Goal: Task Accomplishment & Management: Manage account settings

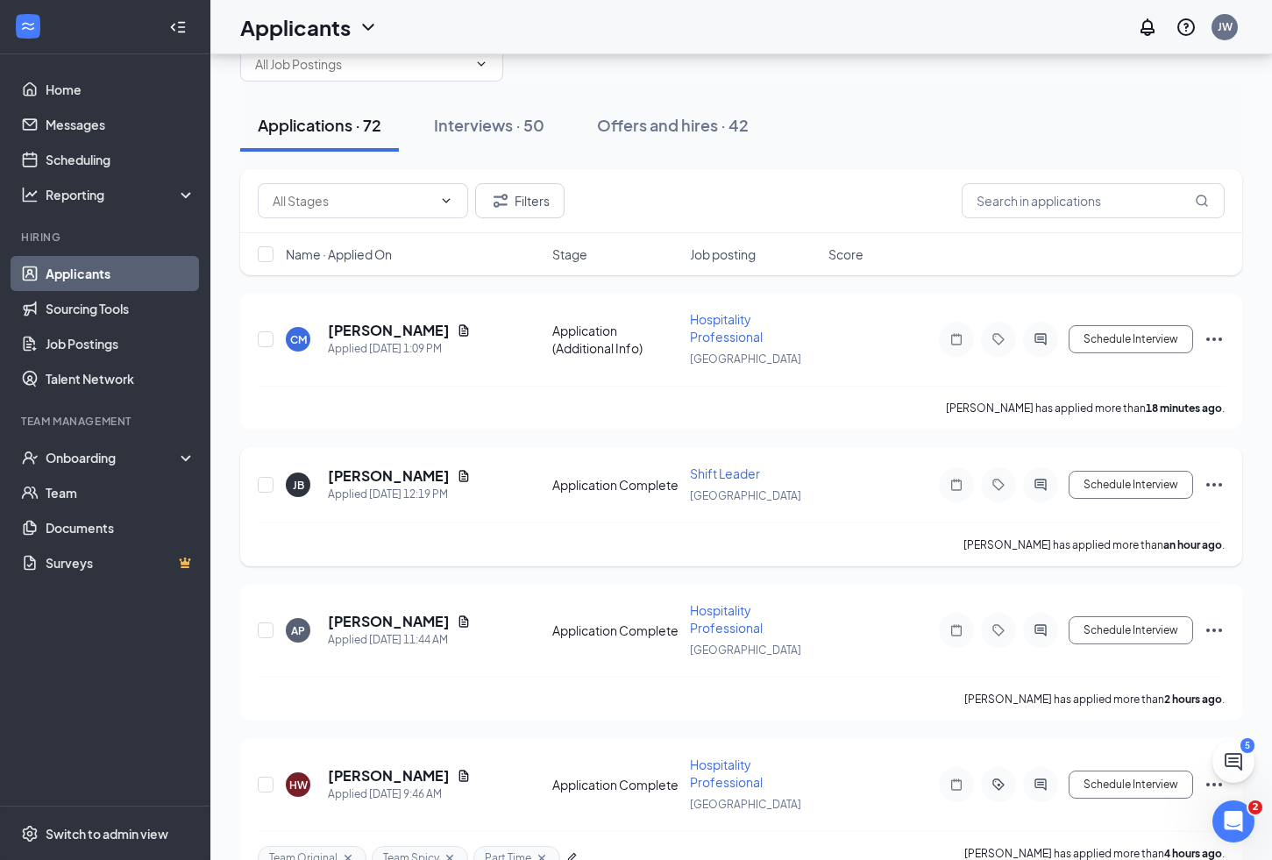
scroll to position [49, 0]
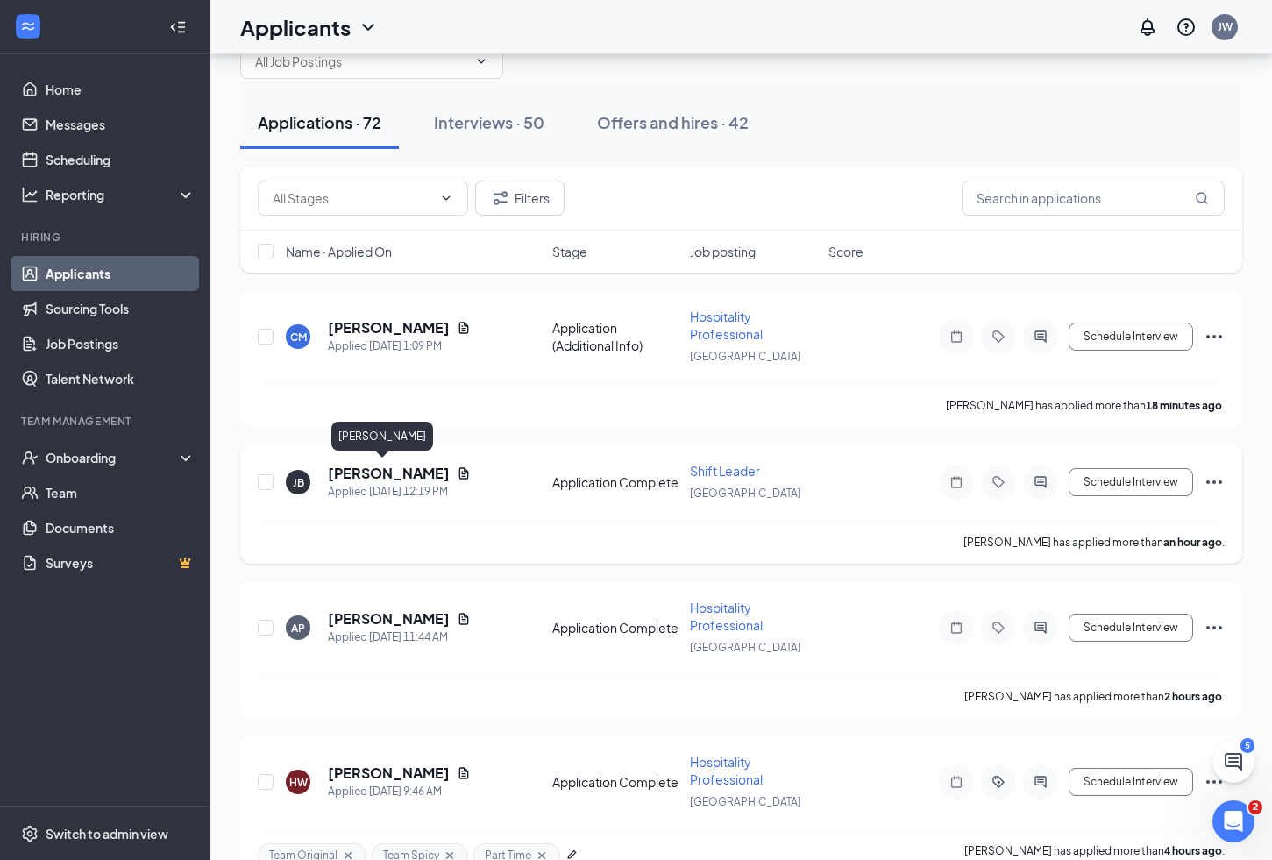
click at [379, 477] on h5 "[PERSON_NAME]" at bounding box center [389, 473] width 122 height 19
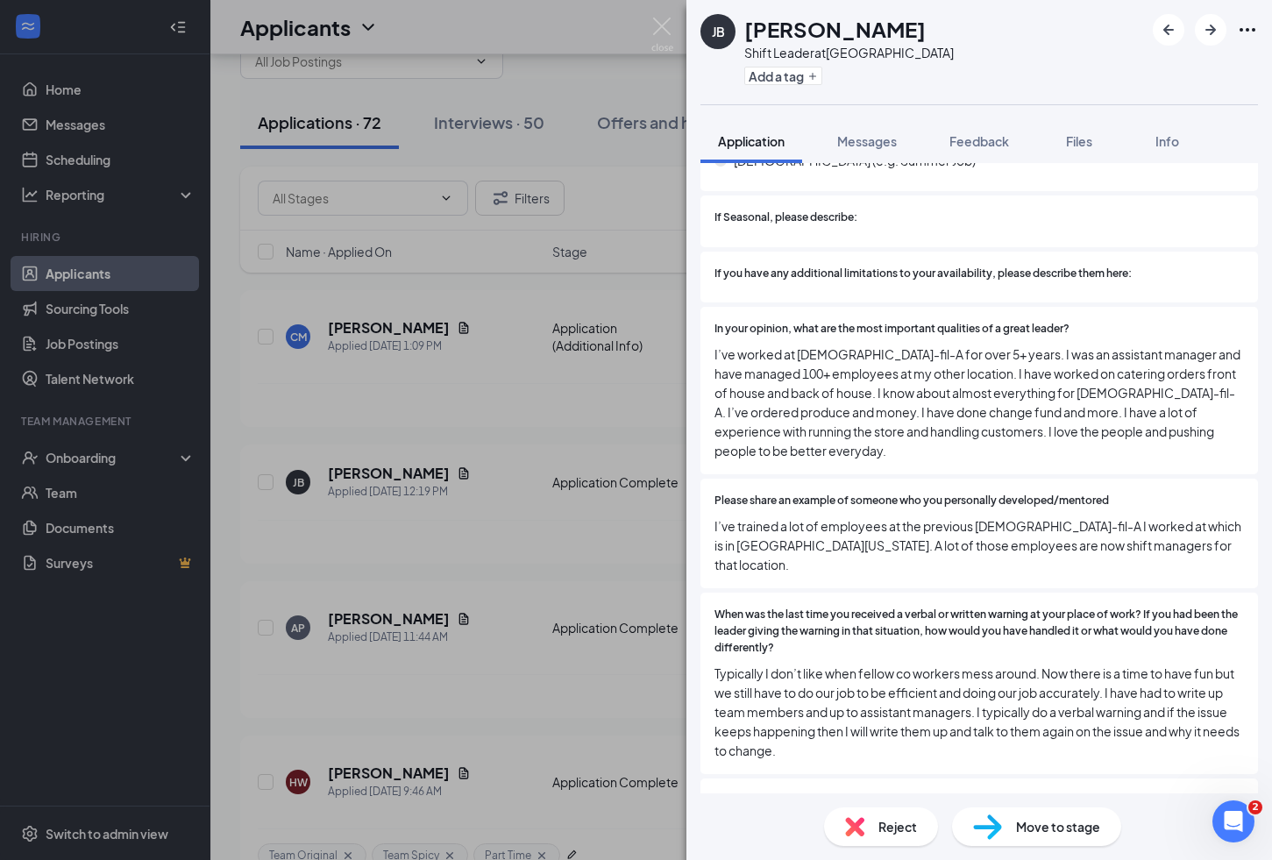
scroll to position [1439, 0]
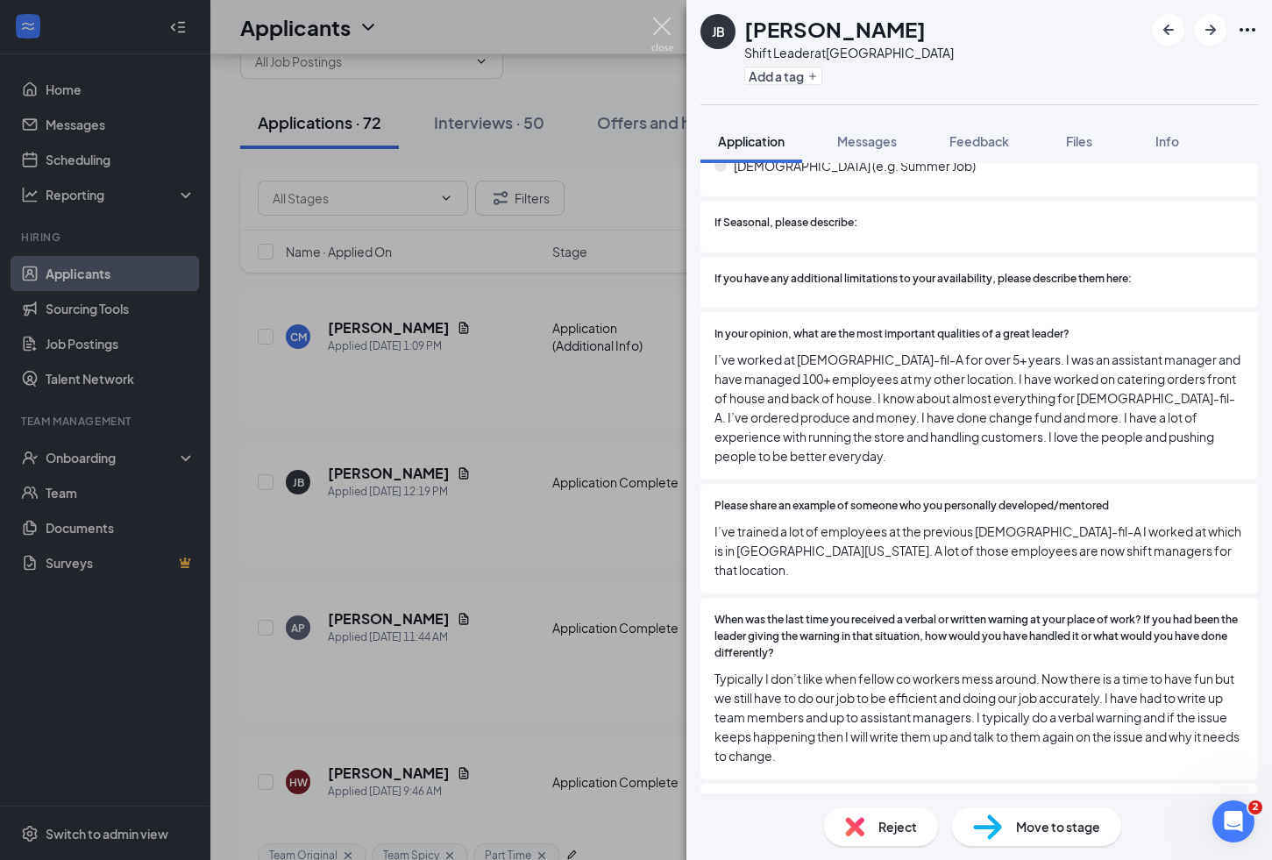
click at [662, 22] on img at bounding box center [662, 35] width 22 height 34
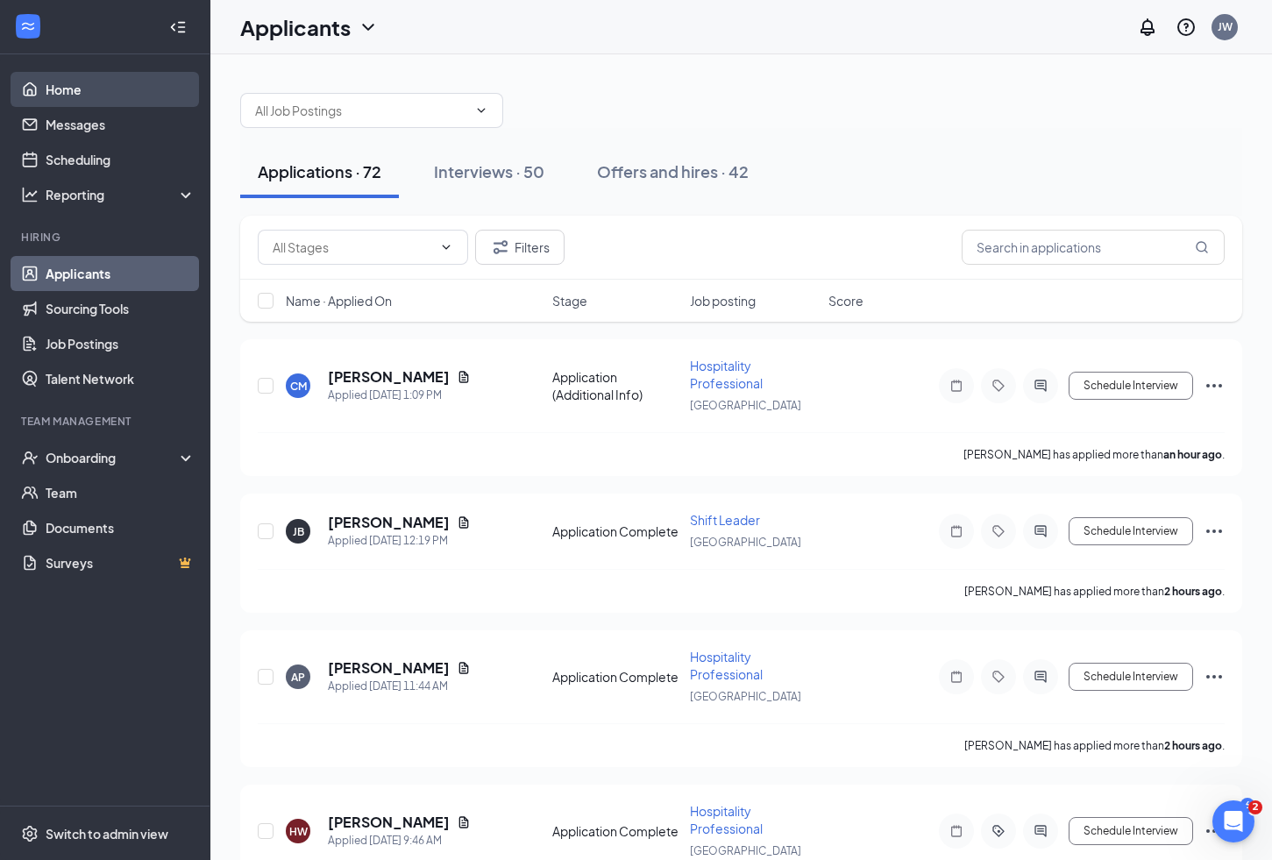
click at [76, 83] on link "Home" at bounding box center [121, 89] width 150 height 35
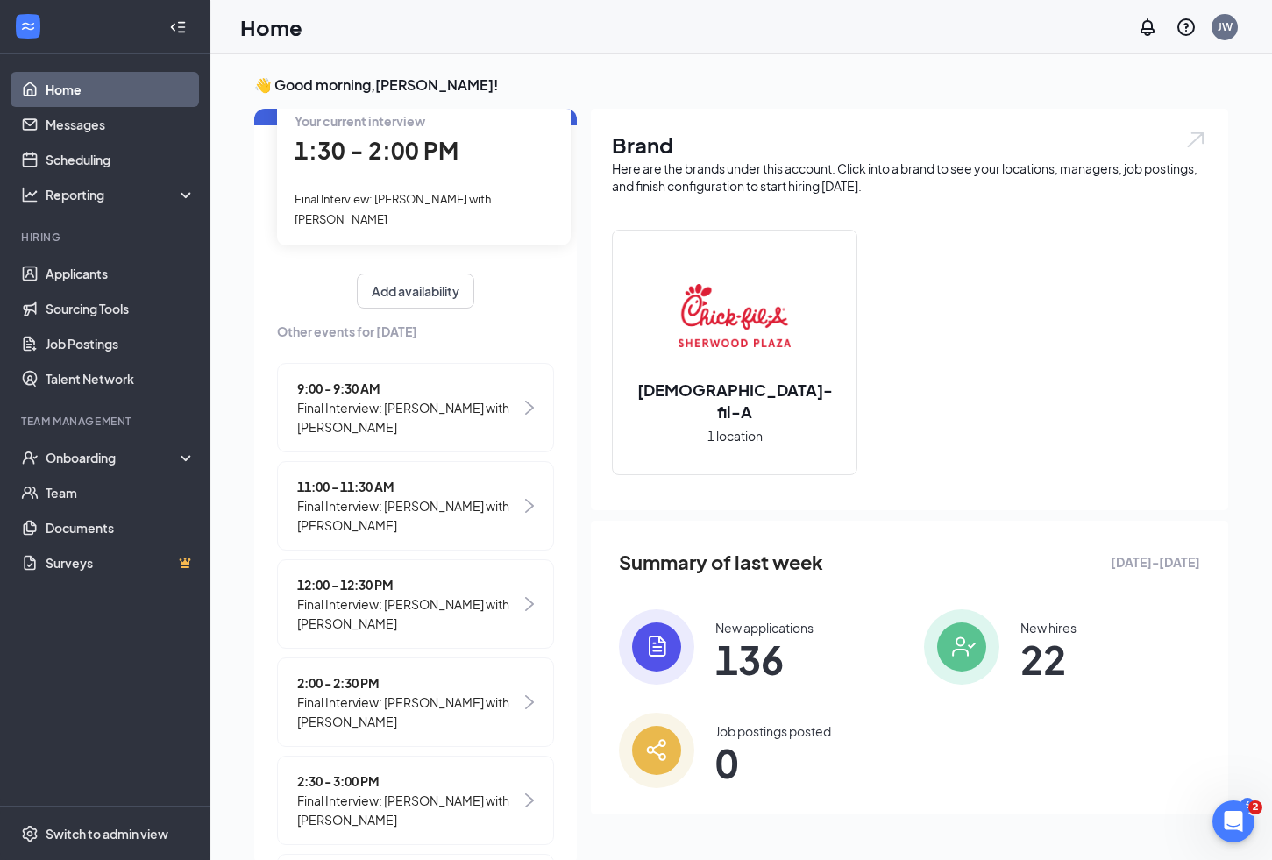
scroll to position [136, 0]
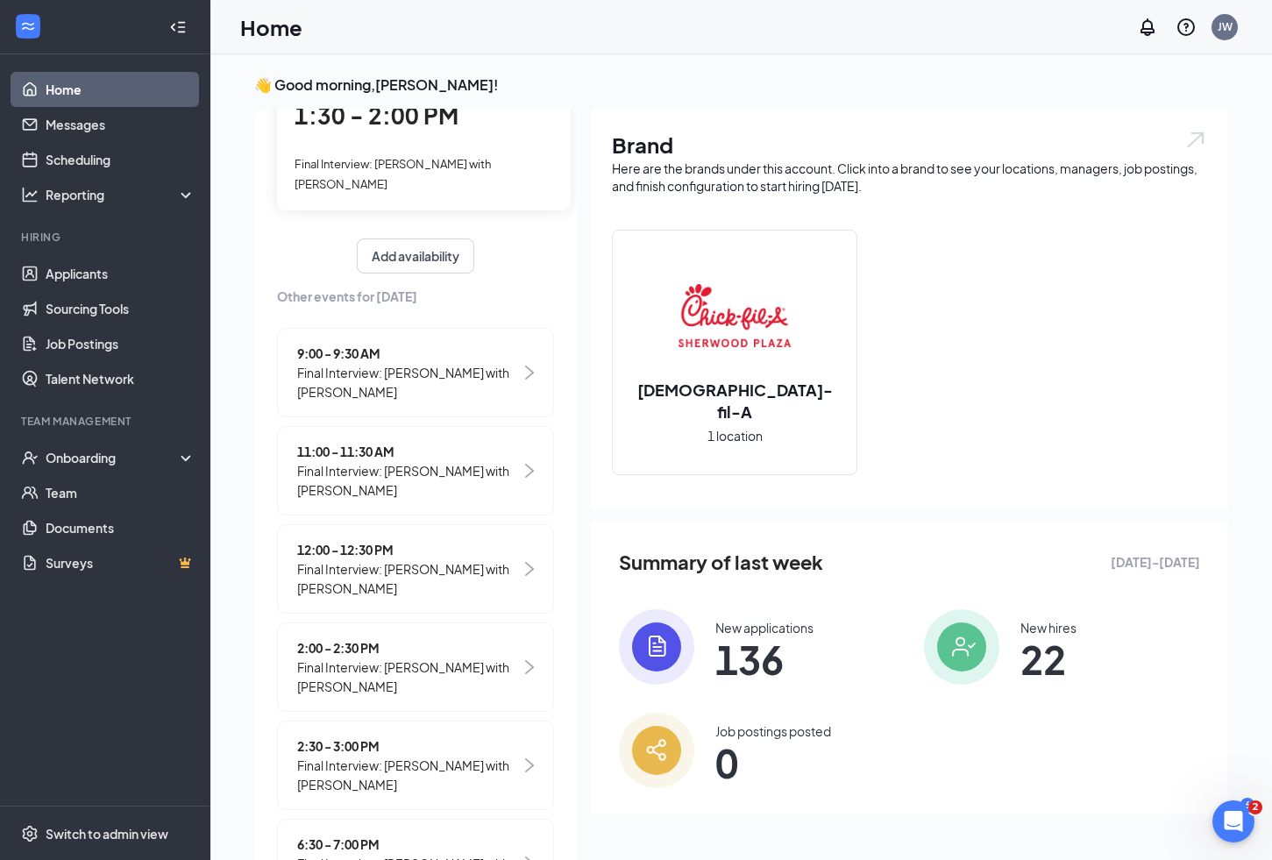
click at [422, 657] on span "Final Interview: [PERSON_NAME] with [PERSON_NAME]" at bounding box center [409, 676] width 224 height 39
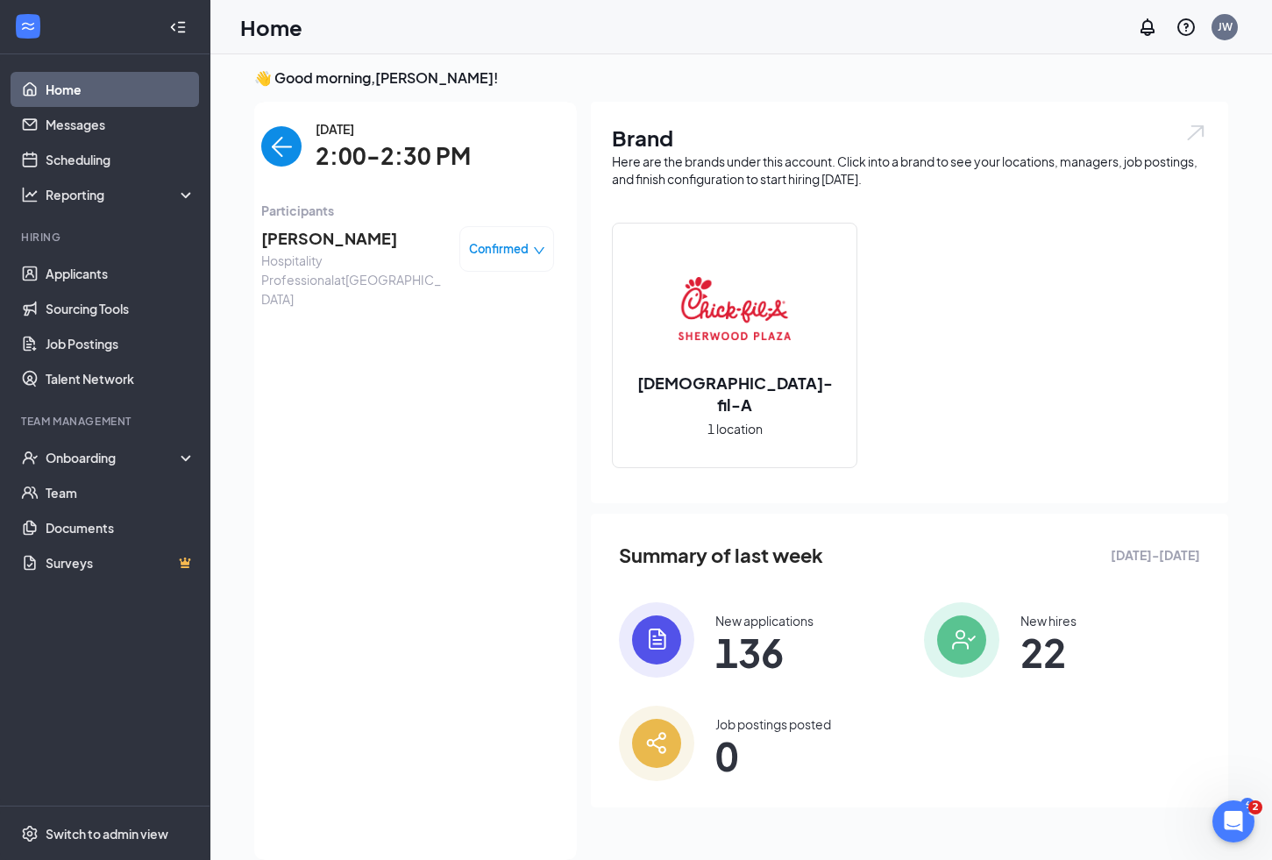
click at [271, 233] on span "[PERSON_NAME]" at bounding box center [353, 238] width 184 height 25
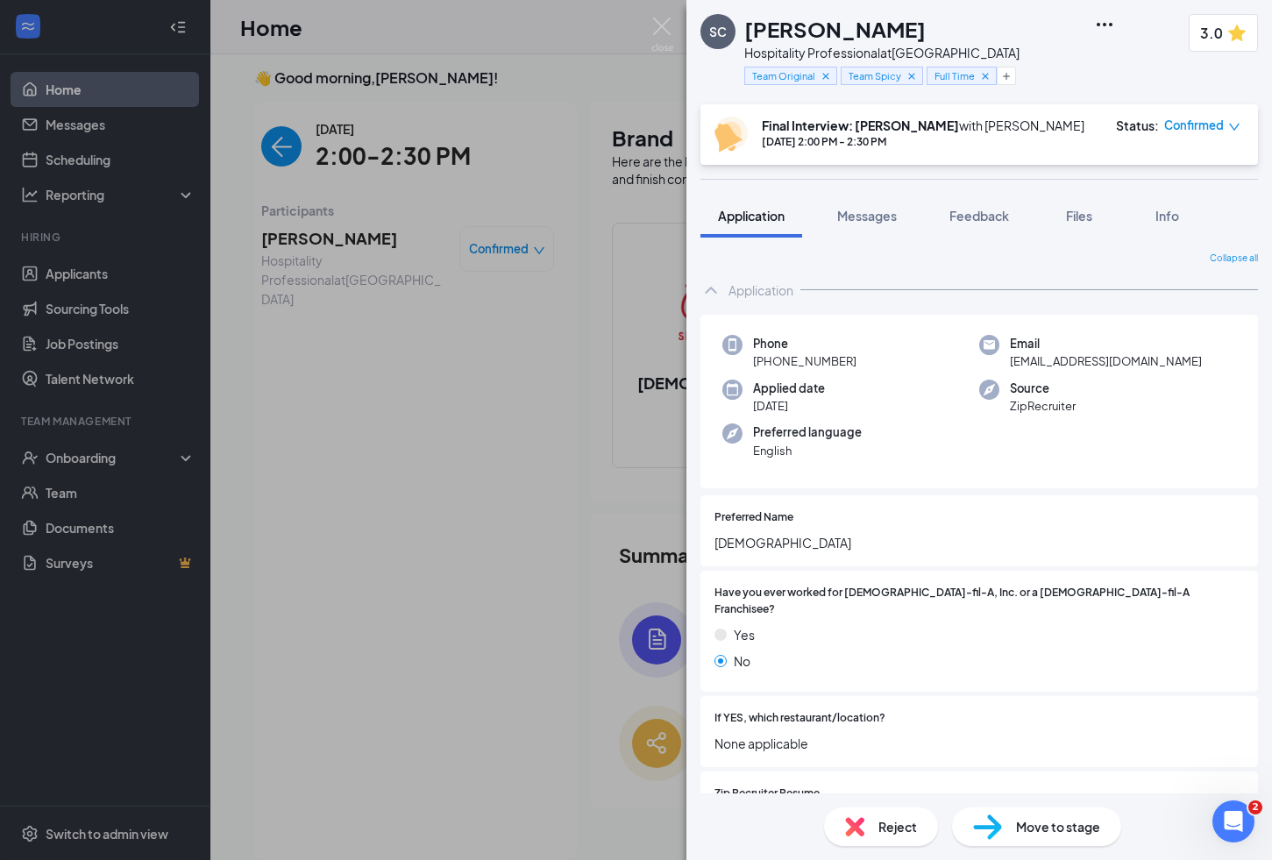
drag, startPoint x: 974, startPoint y: 26, endPoint x: 735, endPoint y: 29, distance: 238.4
click at [735, 29] on div "SC Shaman Charriere Hospitality Professional at [GEOGRAPHIC_DATA] Team Original…" at bounding box center [859, 52] width 319 height 76
copy div "[PERSON_NAME]"
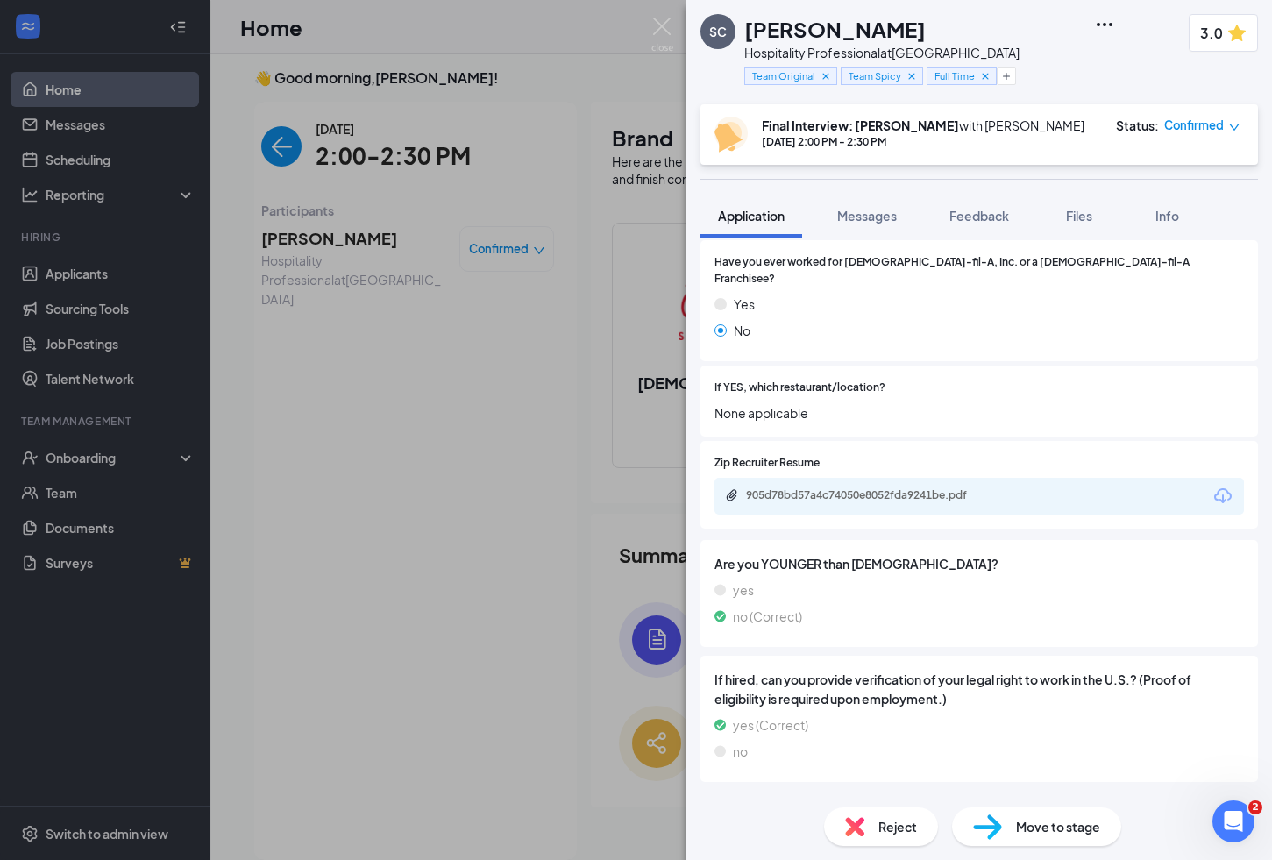
scroll to position [352, 0]
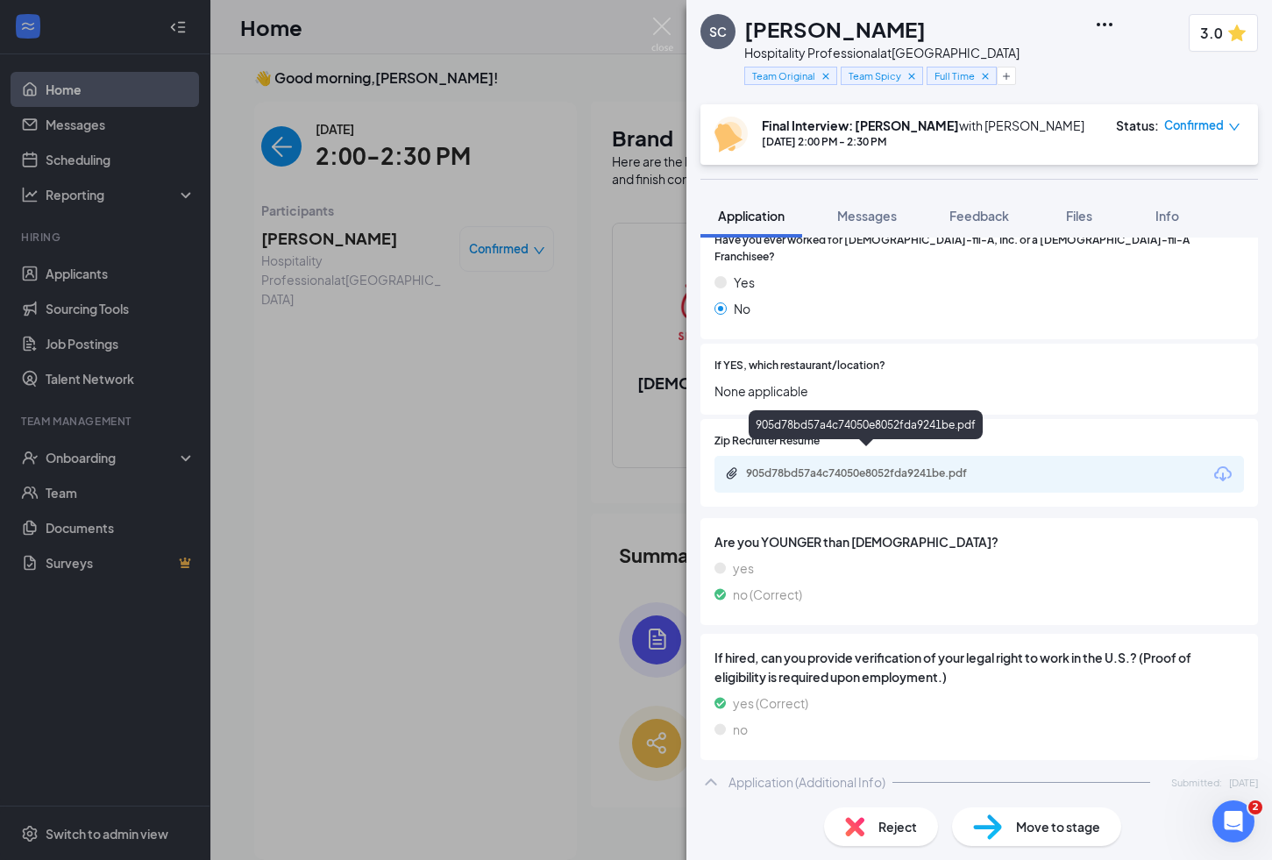
click at [825, 466] on div "905d78bd57a4c74050e8052fda9241be.pdf" at bounding box center [868, 473] width 245 height 14
click at [985, 213] on span "Feedback" at bounding box center [979, 216] width 60 height 16
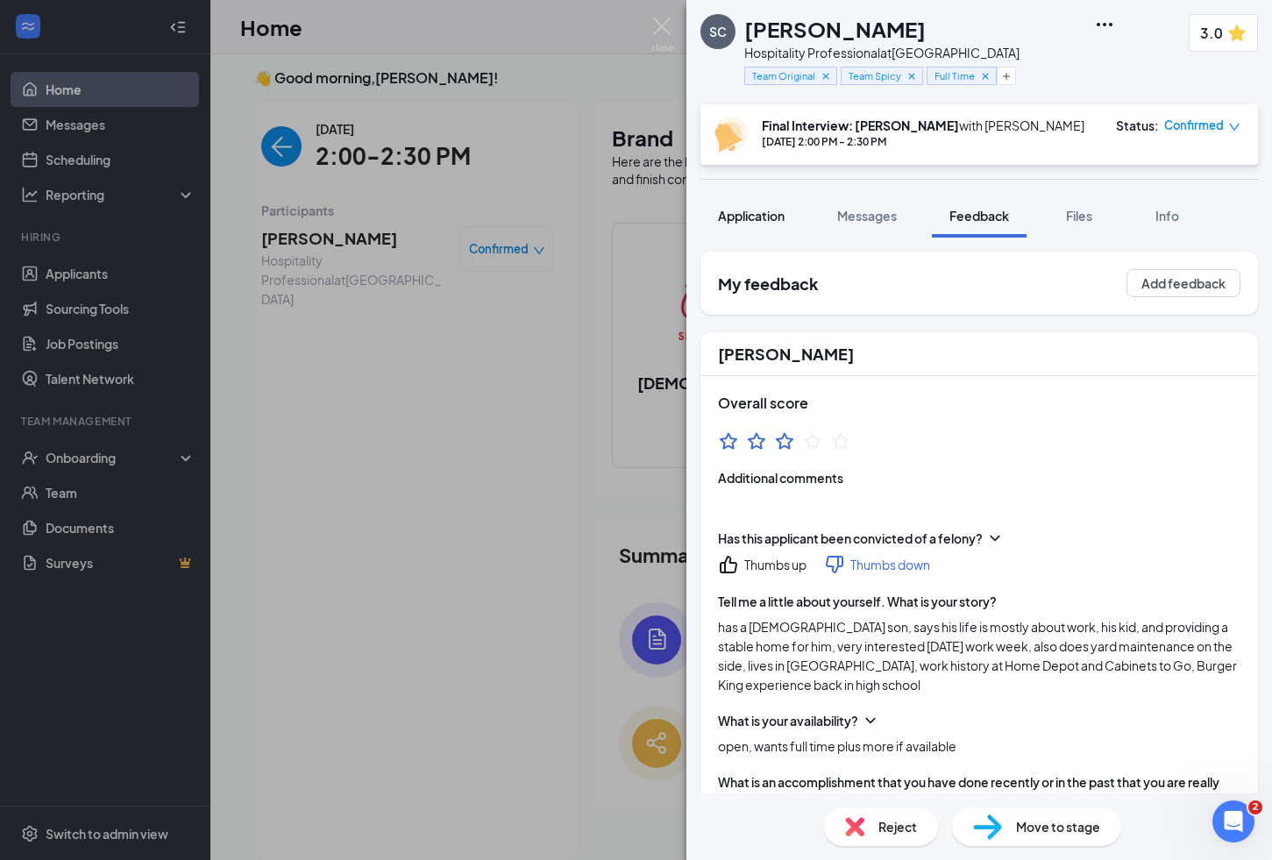
click at [772, 212] on span "Application" at bounding box center [751, 216] width 67 height 16
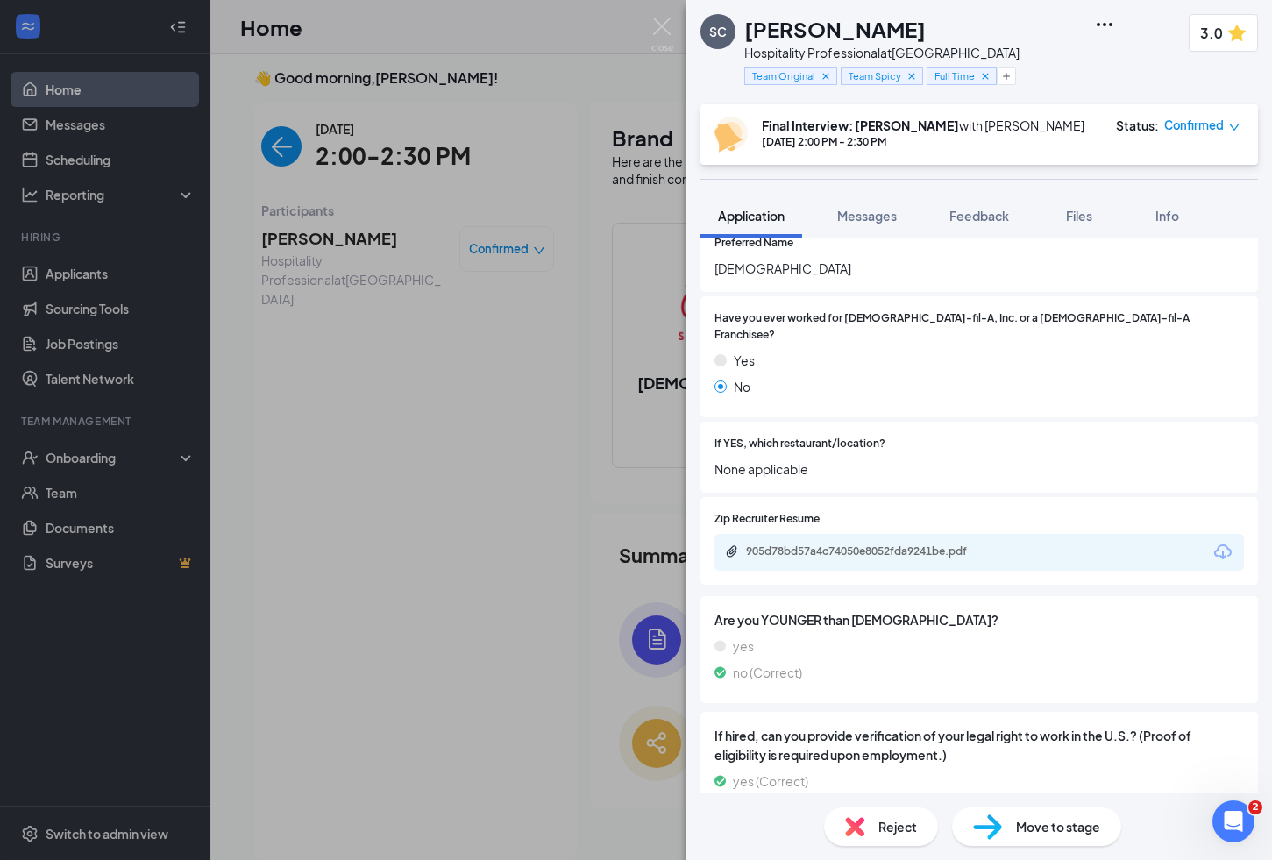
scroll to position [480, 0]
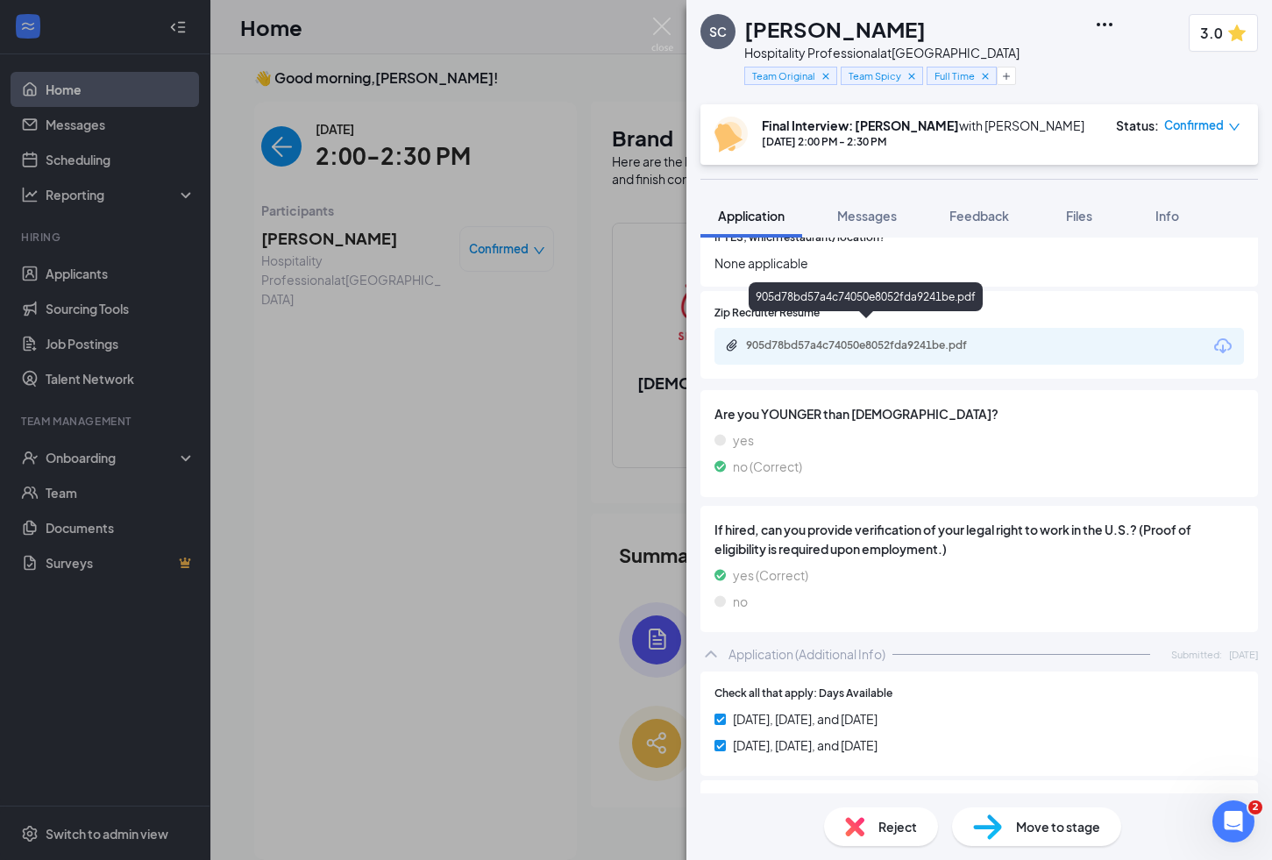
click at [940, 338] on div "905d78bd57a4c74050e8052fda9241be.pdf" at bounding box center [868, 345] width 245 height 14
click at [1011, 76] on icon "Plus" at bounding box center [1006, 76] width 11 height 11
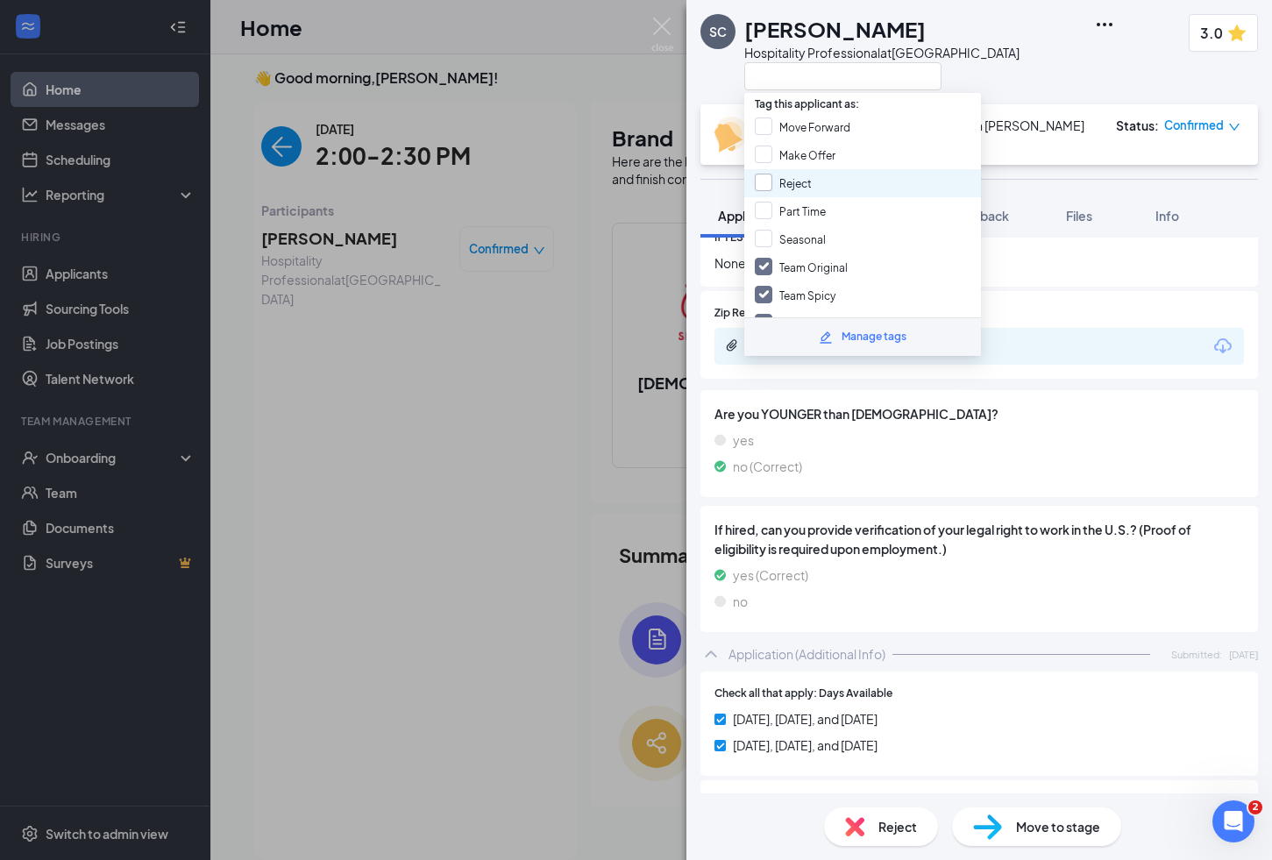
click at [798, 179] on input "Reject" at bounding box center [783, 183] width 57 height 19
checkbox input "true"
click at [522, 408] on div "SC Shaman Charriere Hospitality Professional at [GEOGRAPHIC_DATA] 3.0 Final Int…" at bounding box center [636, 430] width 1272 height 860
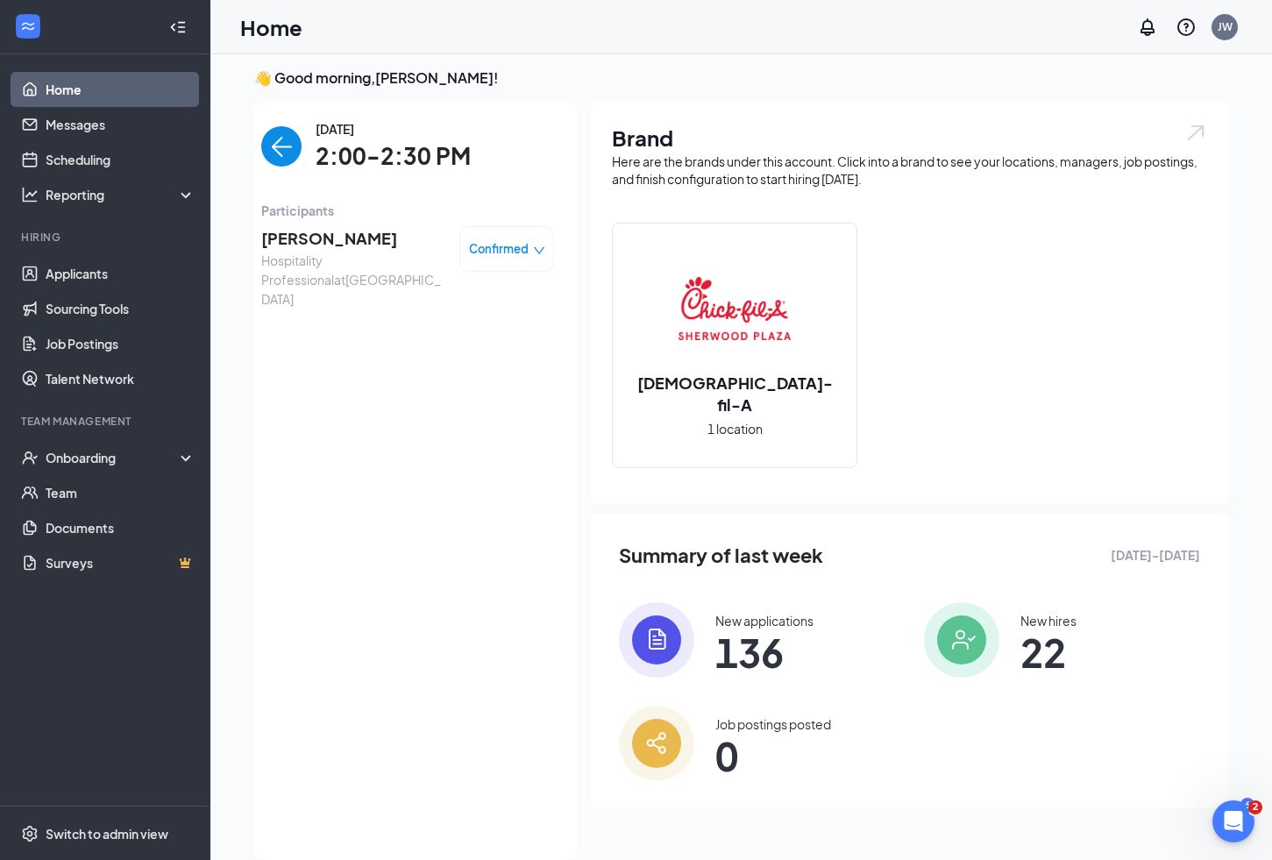
click at [353, 235] on span "[PERSON_NAME]" at bounding box center [353, 238] width 184 height 25
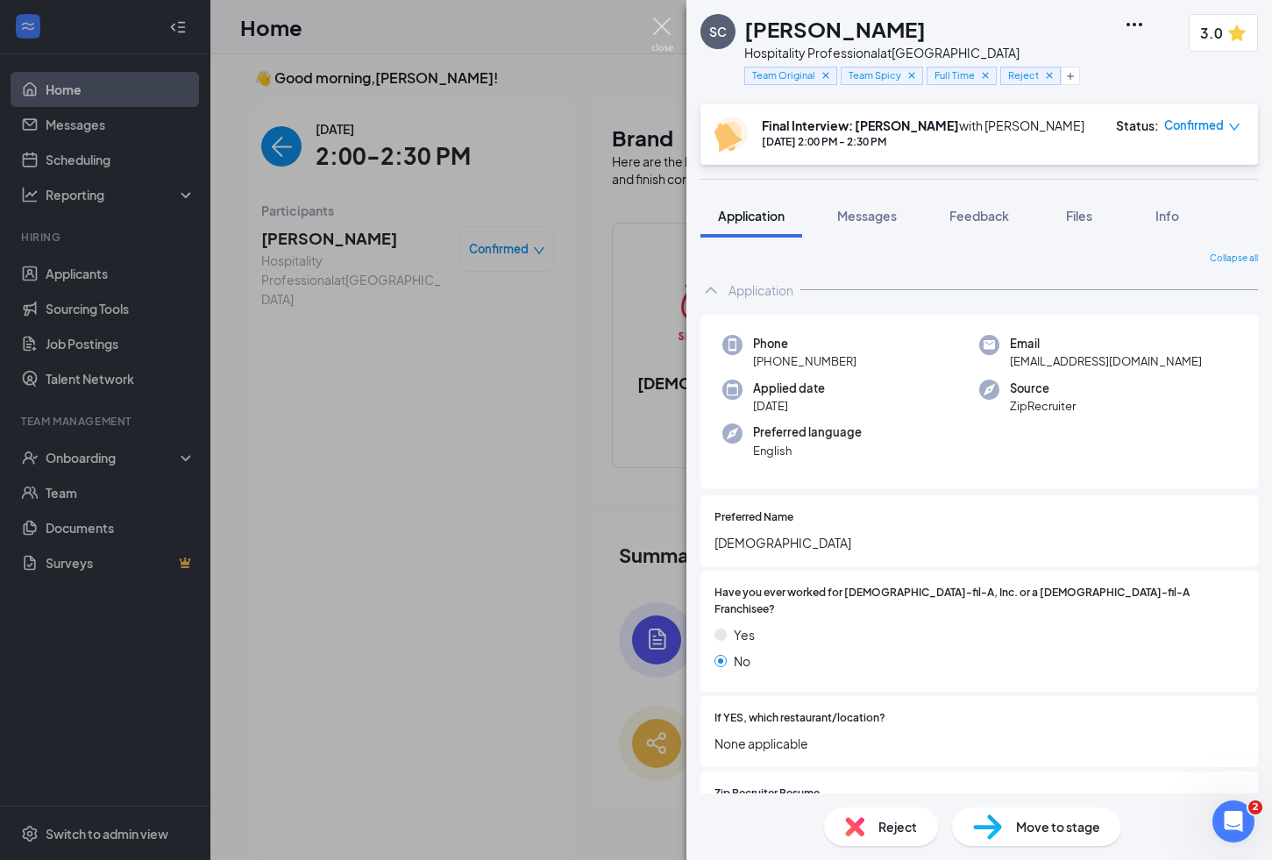
click at [664, 24] on img at bounding box center [662, 35] width 22 height 34
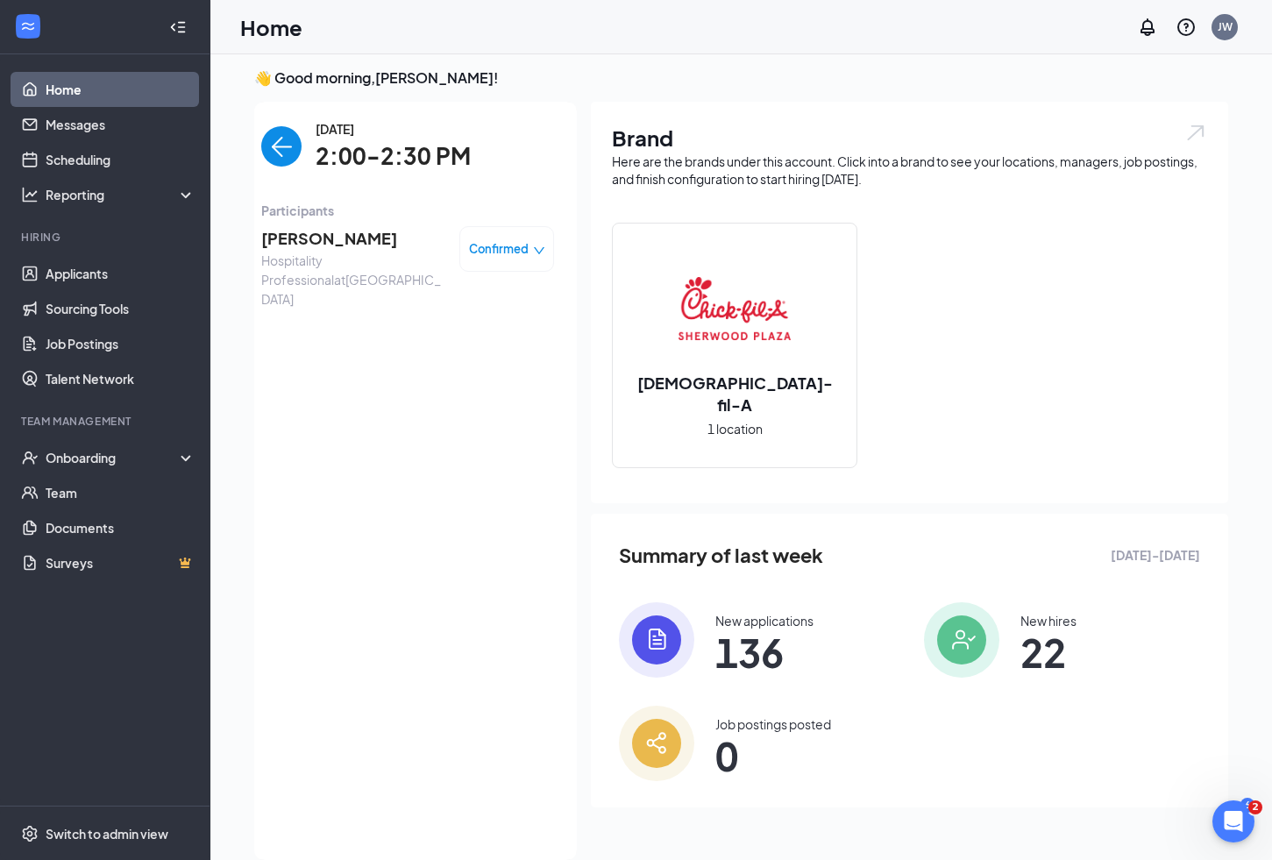
click at [284, 142] on img "back-button" at bounding box center [281, 146] width 40 height 40
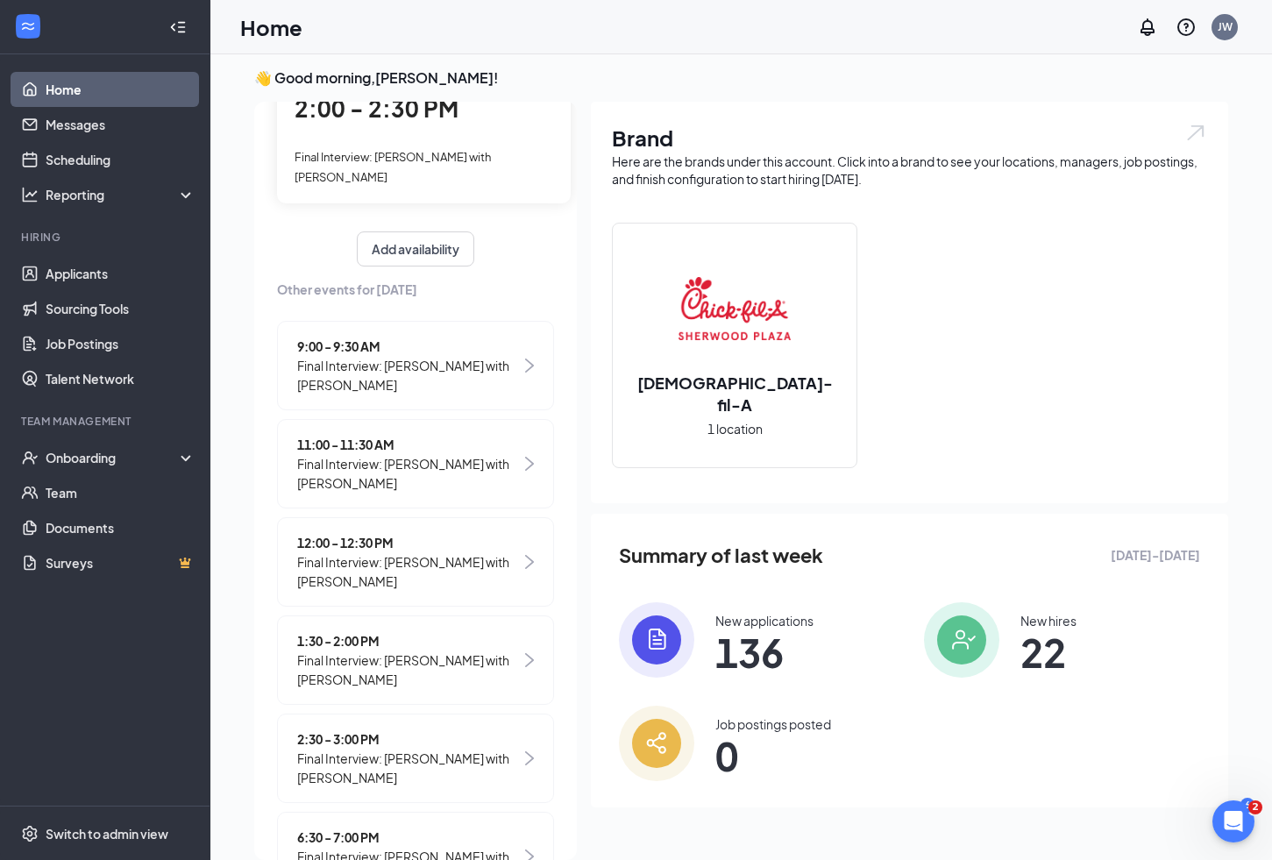
scroll to position [37, 0]
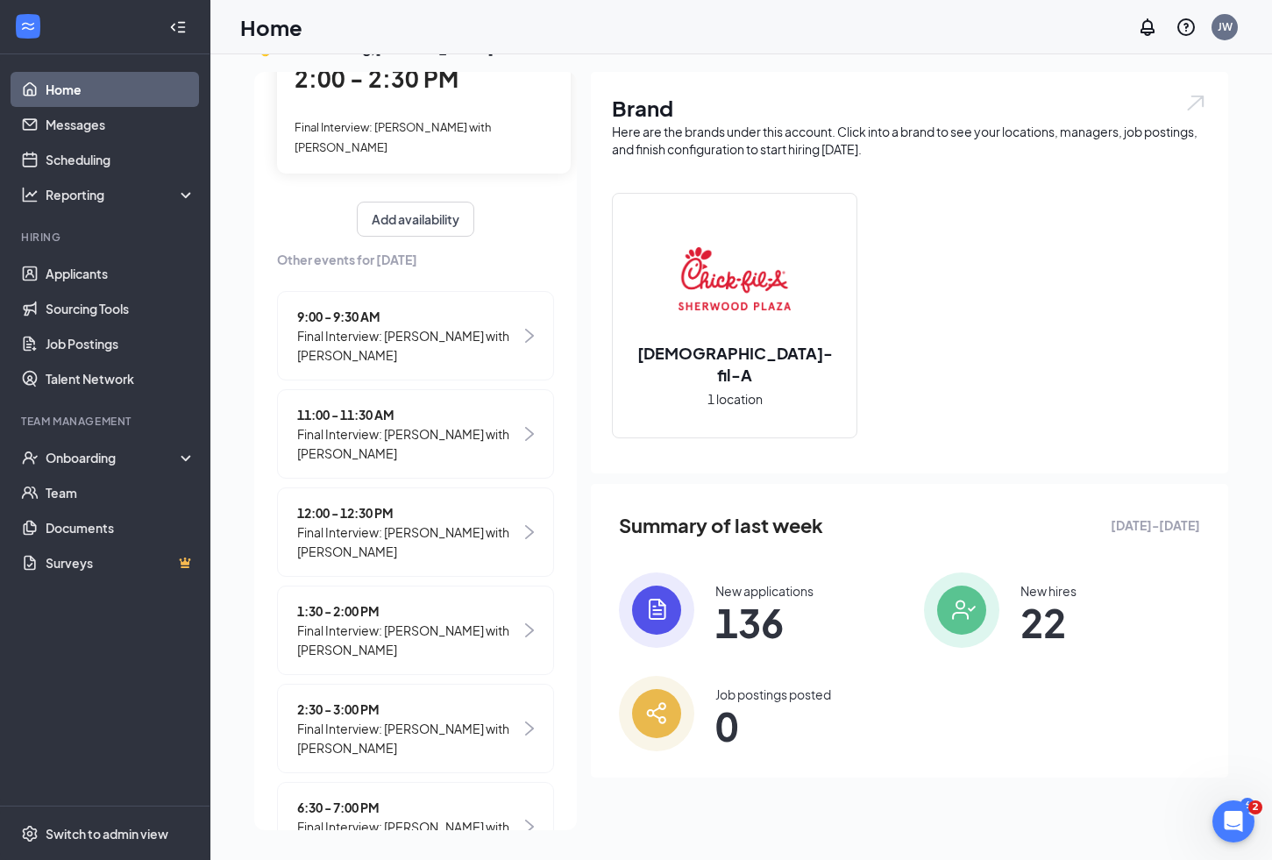
click at [409, 719] on span "Final Interview: [PERSON_NAME] with [PERSON_NAME]" at bounding box center [409, 738] width 224 height 39
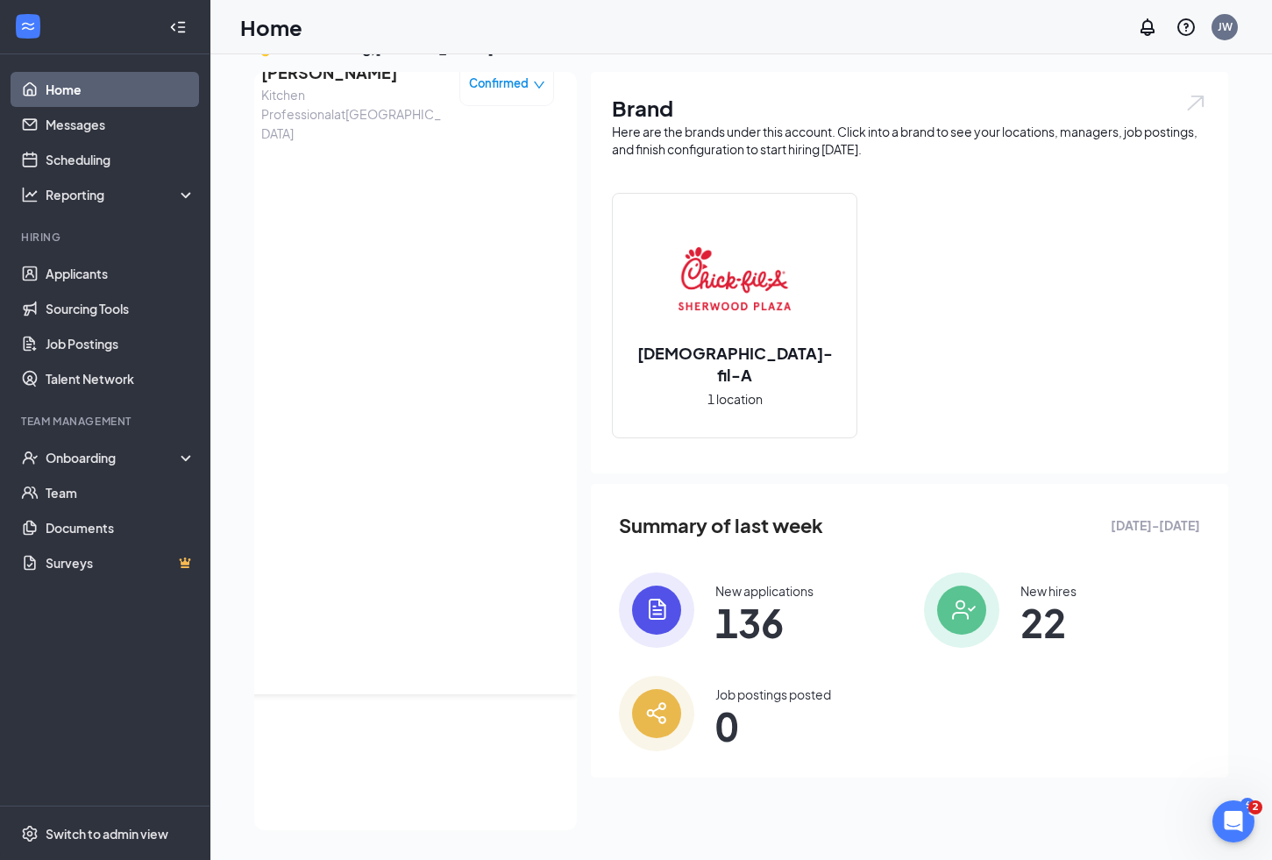
scroll to position [0, 0]
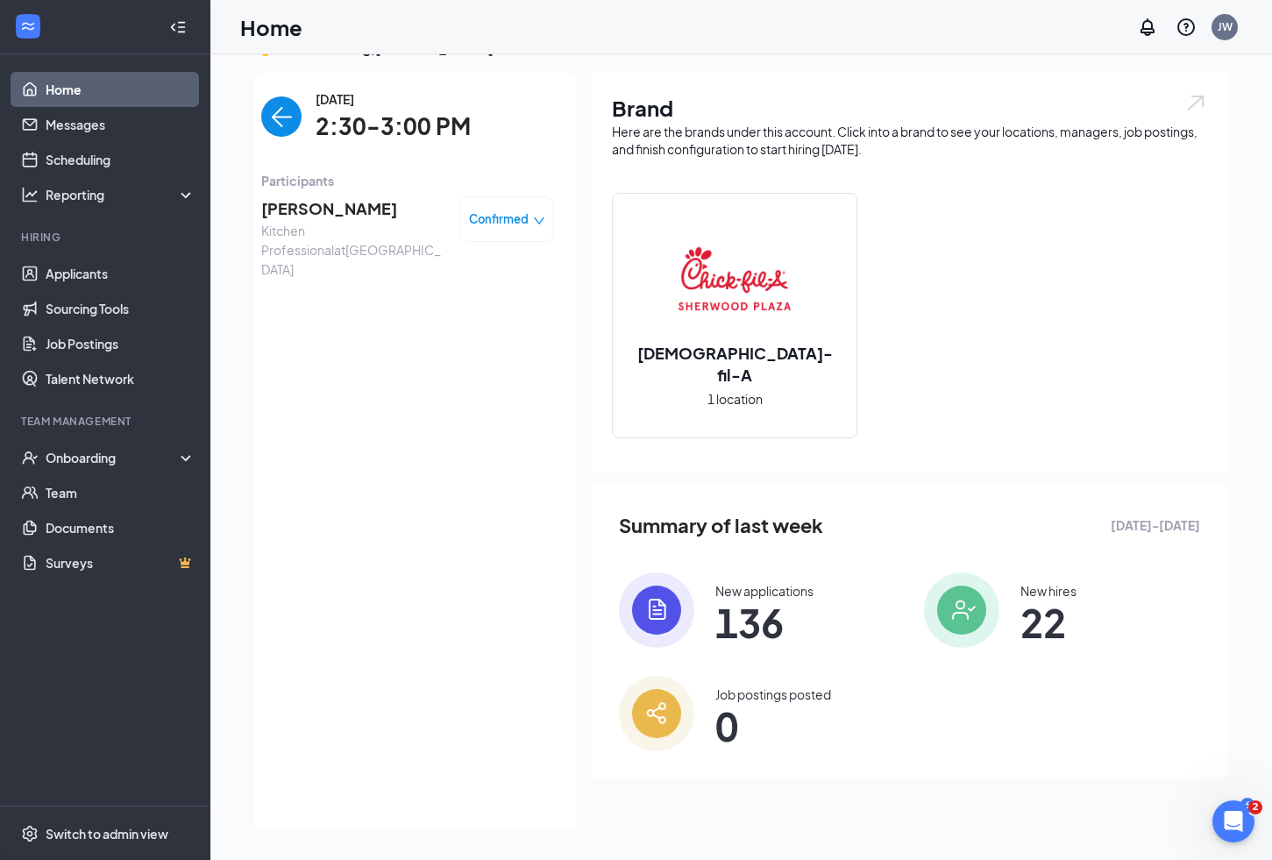
click at [344, 212] on span "[PERSON_NAME]" at bounding box center [353, 208] width 184 height 25
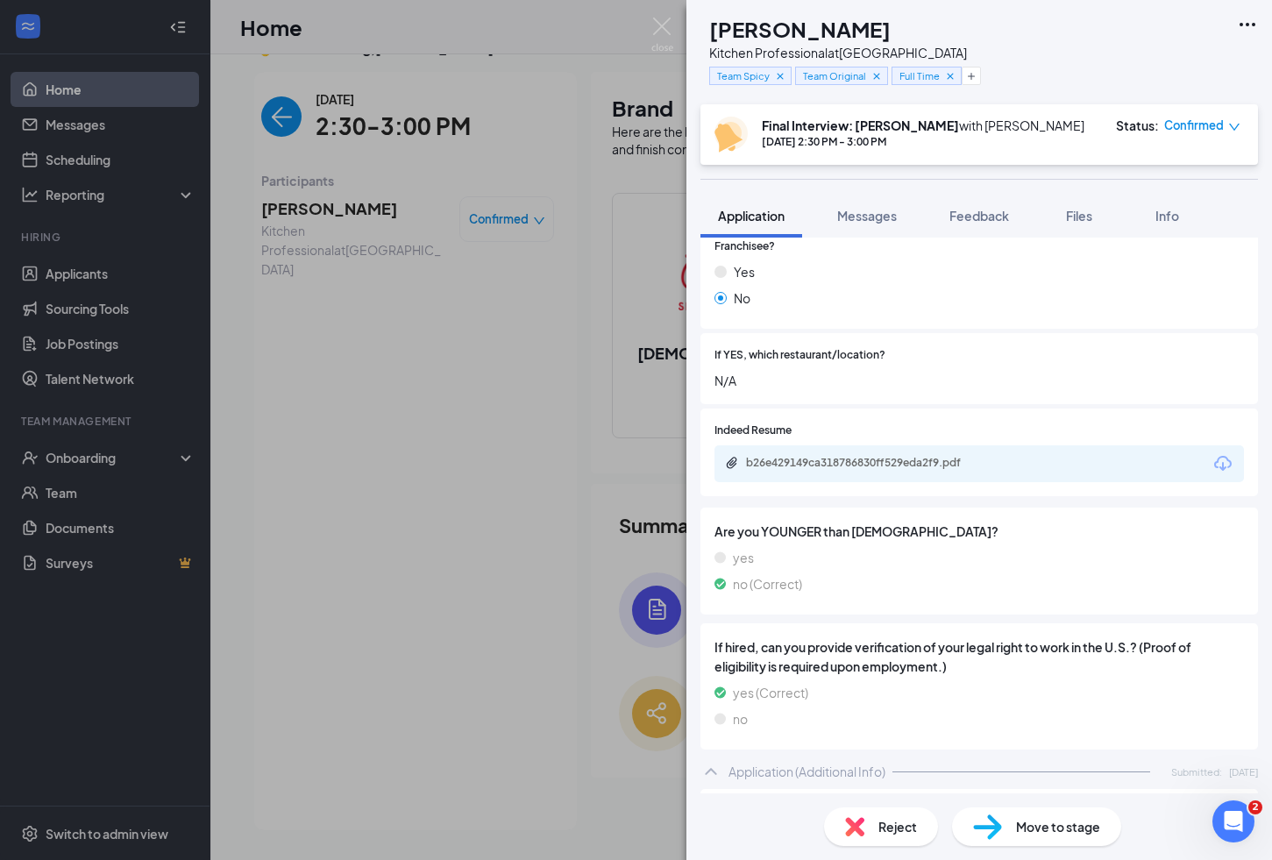
scroll to position [415, 0]
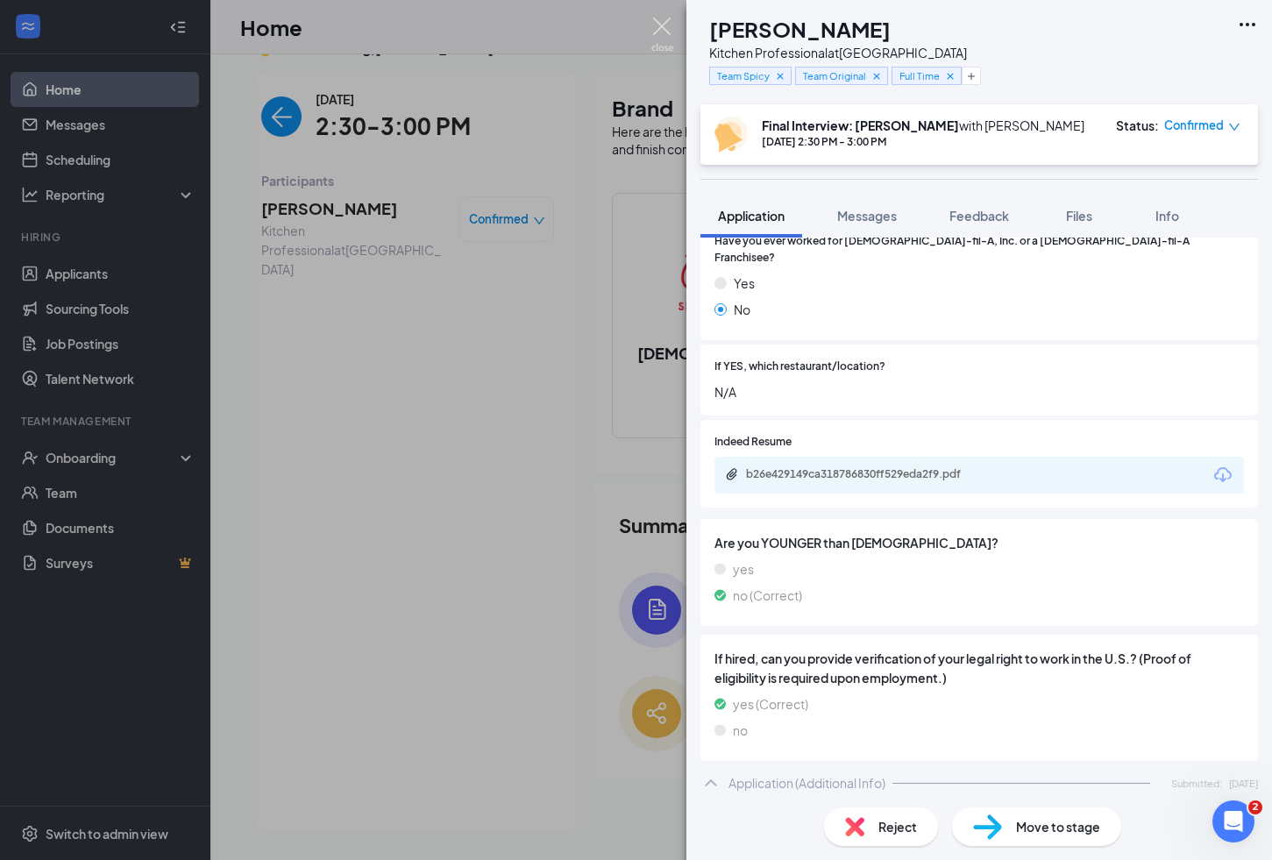
click at [661, 21] on img at bounding box center [662, 35] width 22 height 34
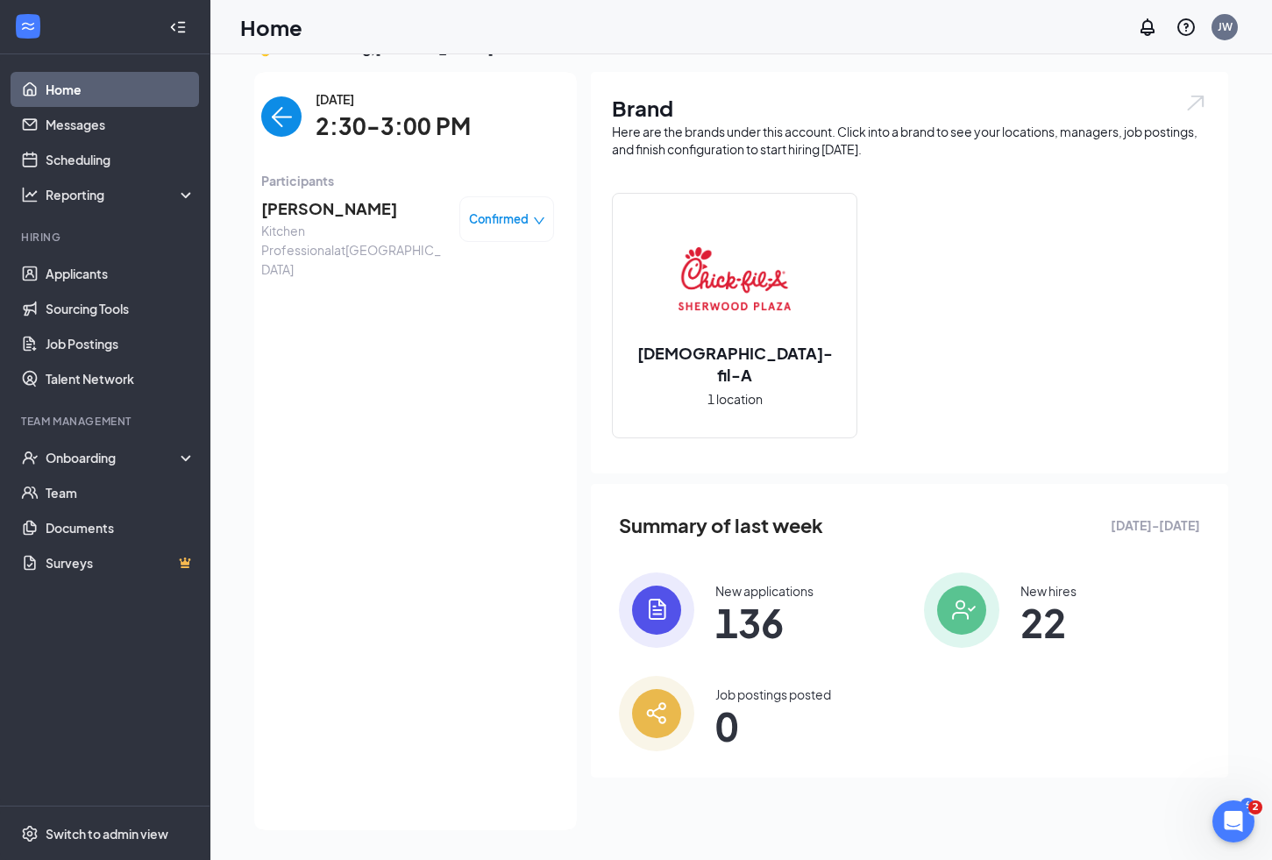
click at [341, 209] on span "[PERSON_NAME]" at bounding box center [353, 208] width 184 height 25
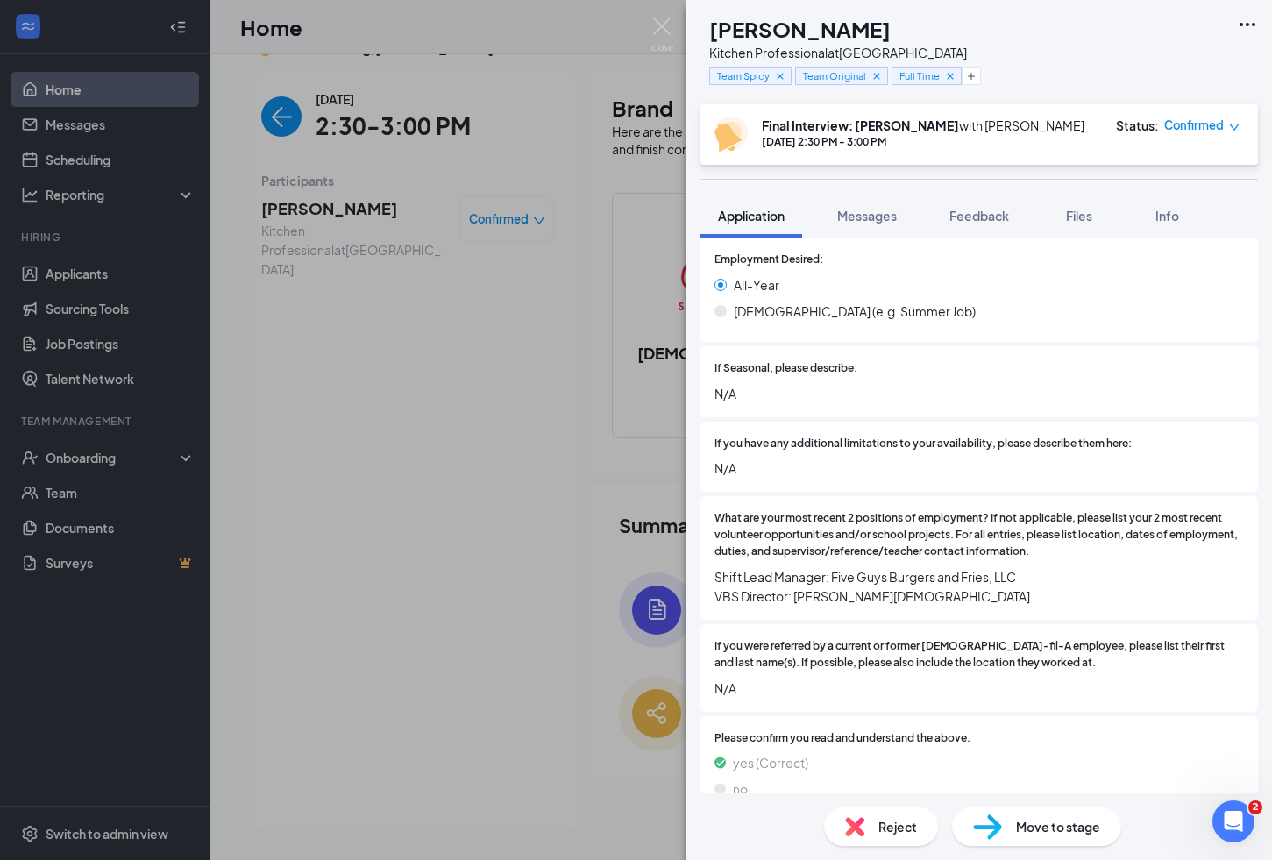
scroll to position [1338, 0]
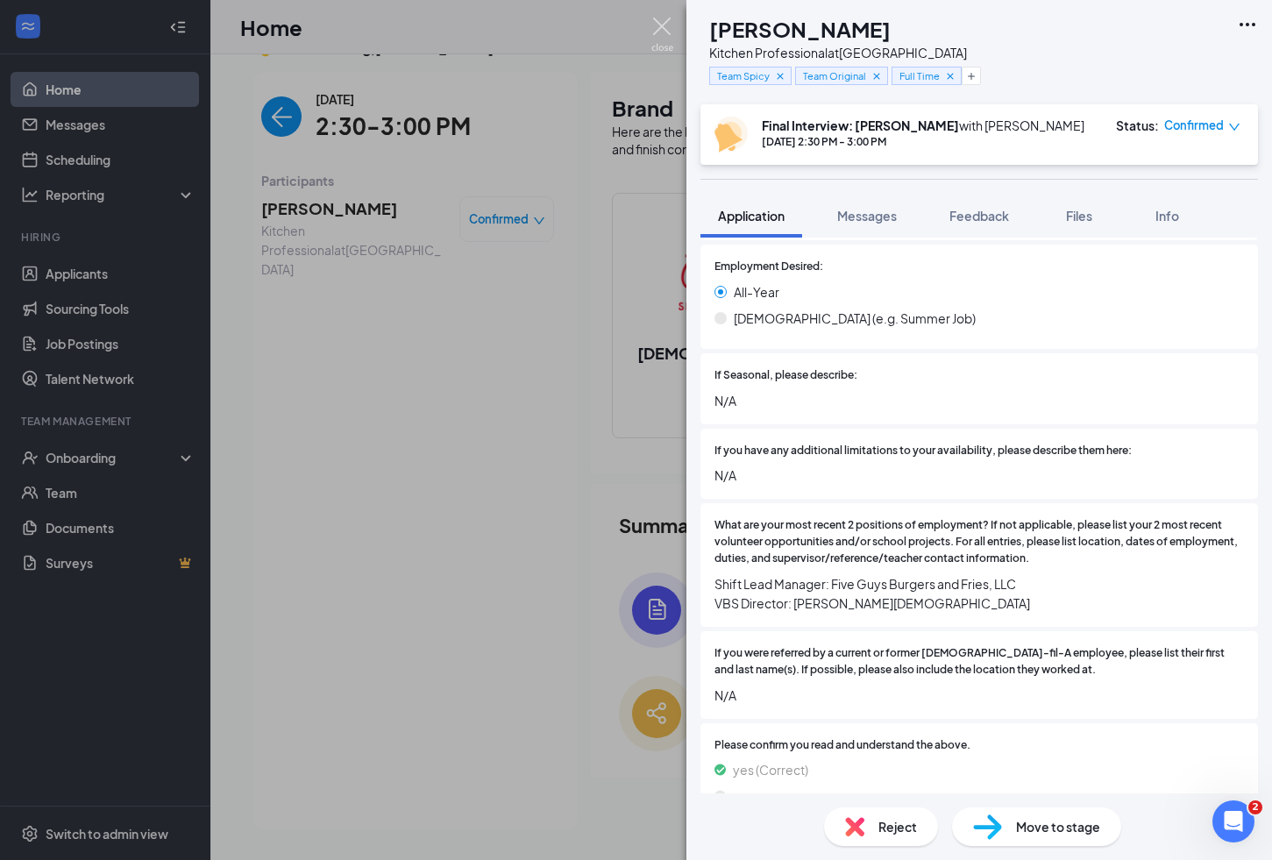
click at [663, 24] on img at bounding box center [662, 35] width 22 height 34
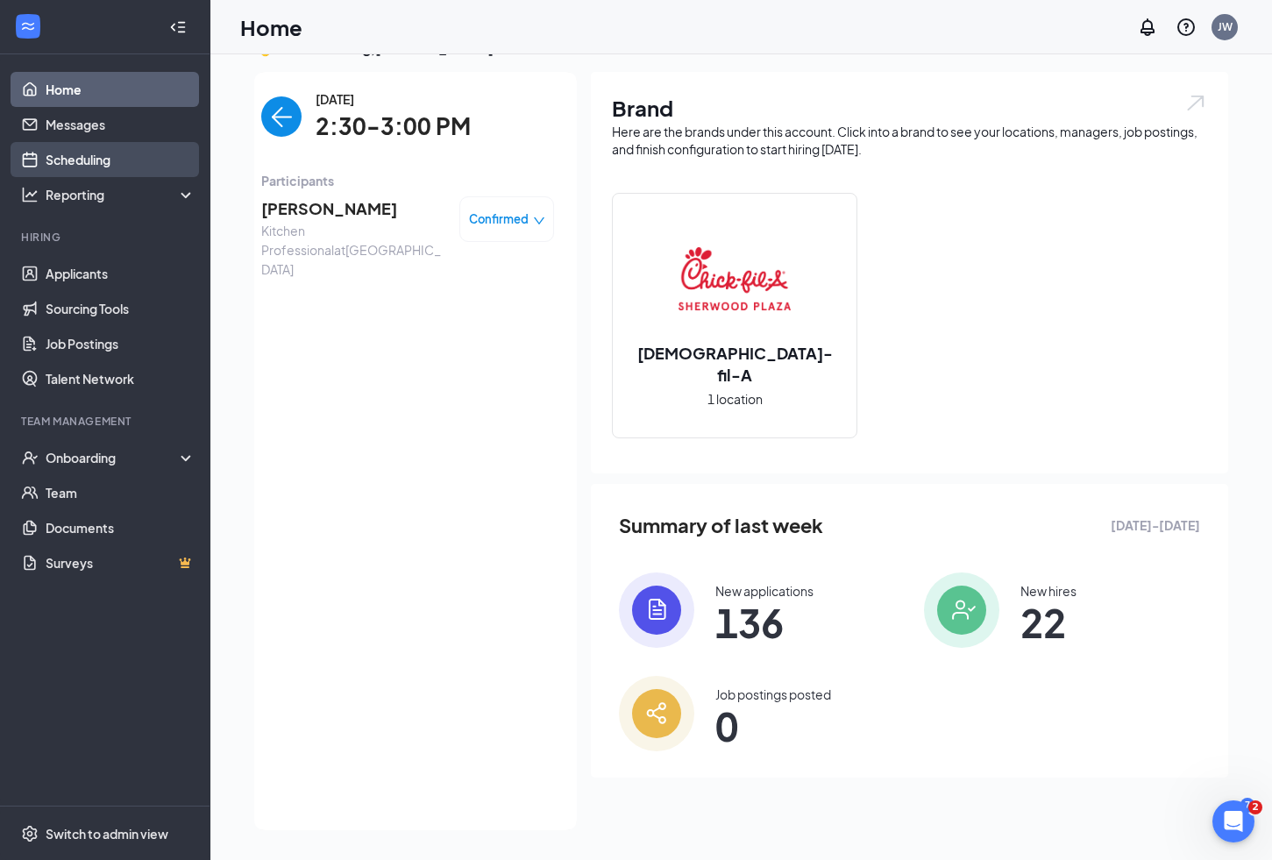
click at [94, 156] on link "Scheduling" at bounding box center [121, 159] width 150 height 35
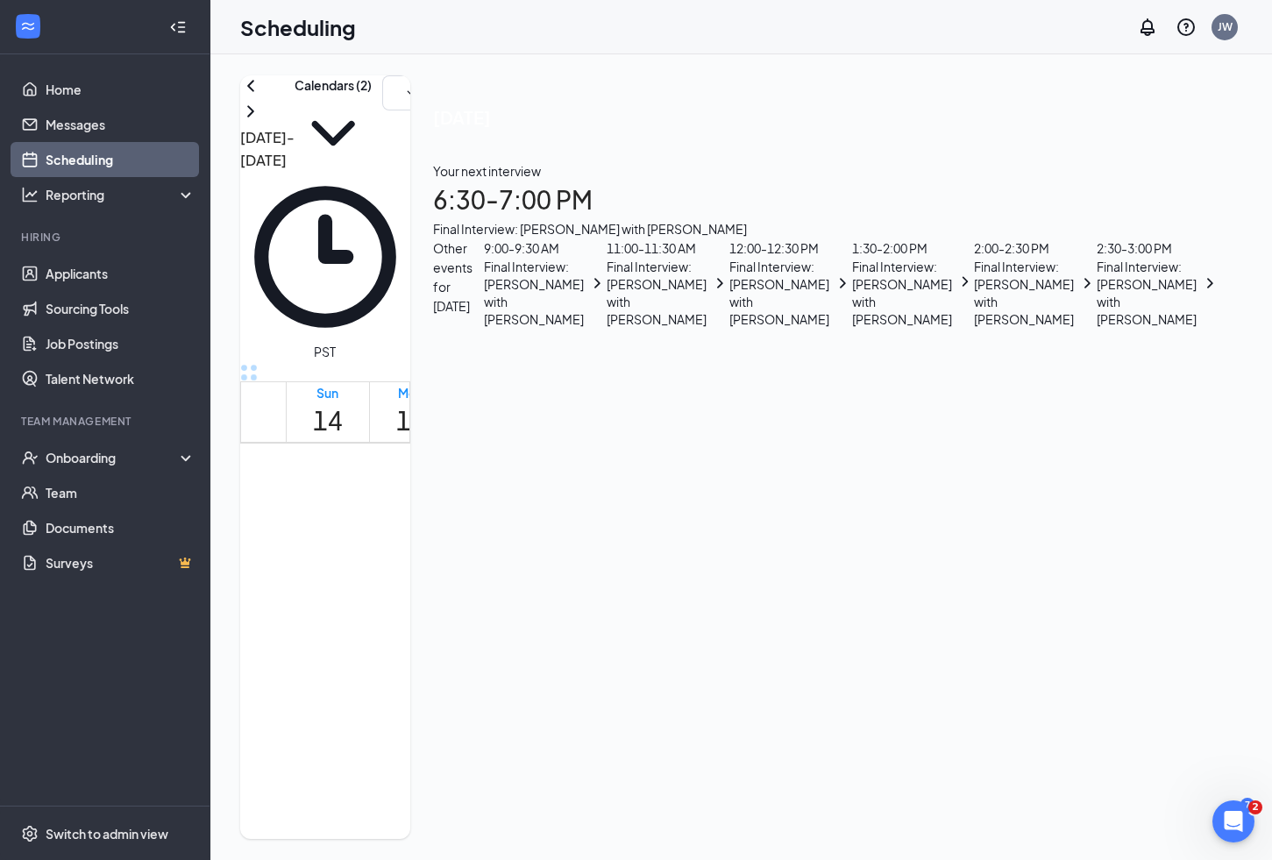
scroll to position [1267, 0]
click at [372, 113] on button "Calendars (2)" at bounding box center [333, 123] width 77 height 96
click at [529, 230] on input "[PERSON_NAME]" at bounding box center [564, 221] width 124 height 18
checkbox input "true"
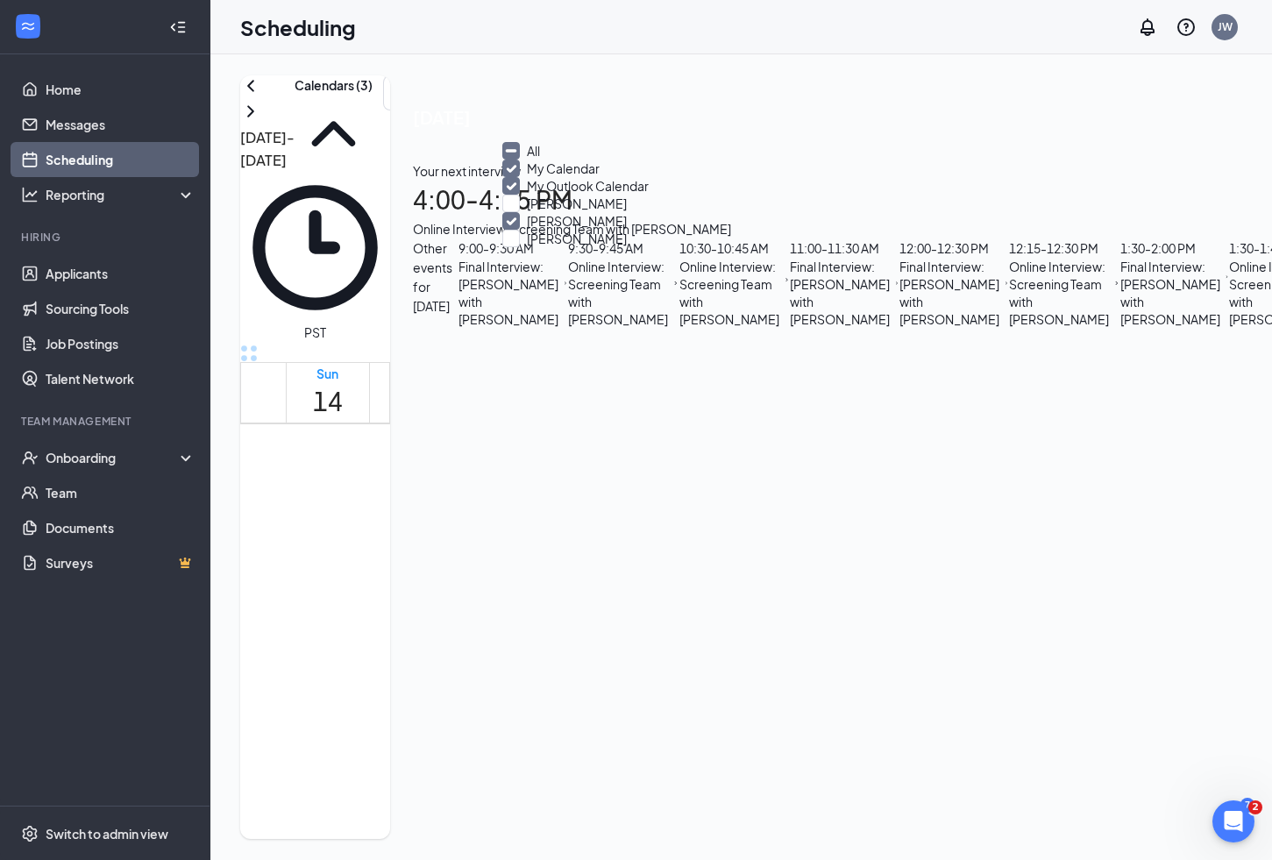
click at [525, 195] on input "My Outlook Calendar" at bounding box center [575, 186] width 146 height 18
checkbox input "false"
click at [525, 177] on input "My Calendar" at bounding box center [550, 169] width 97 height 18
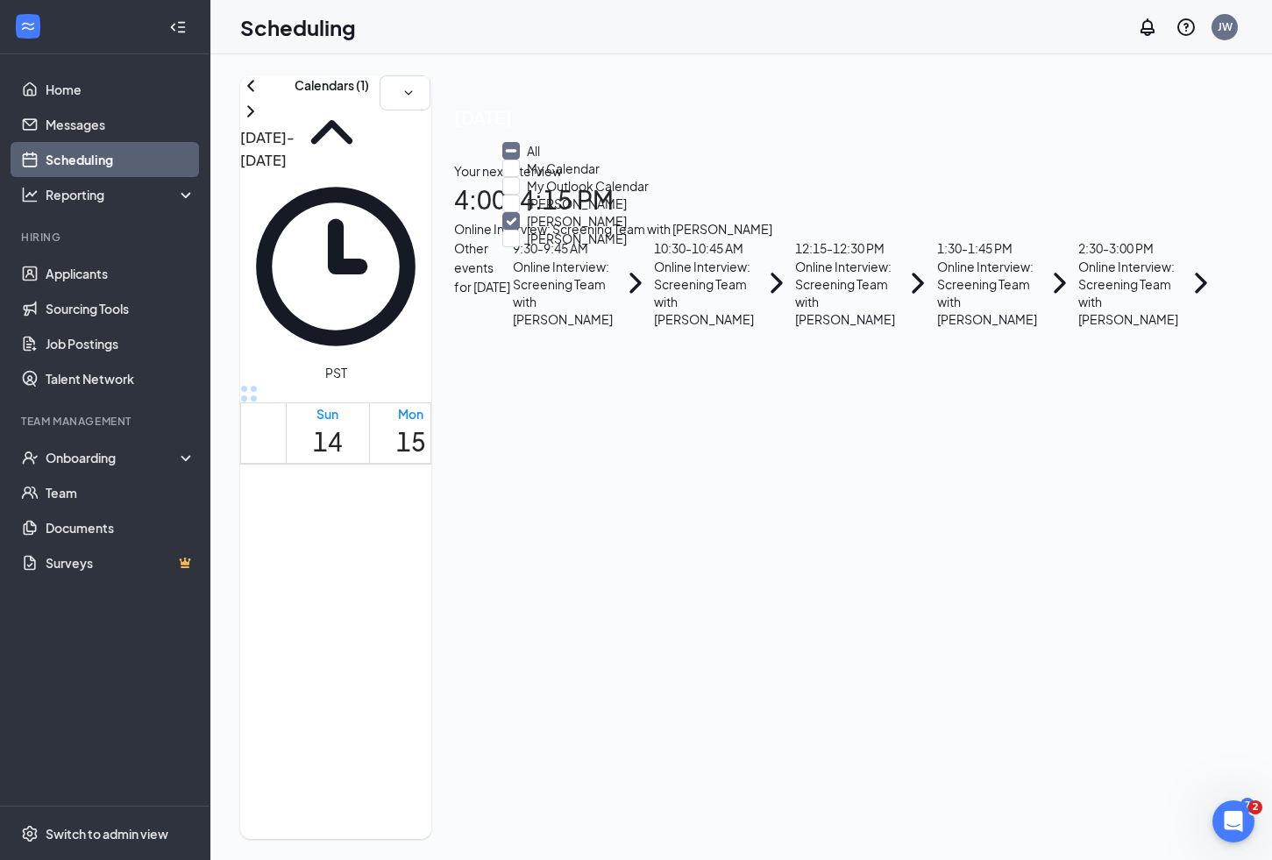
scroll to position [1257, 0]
click at [529, 177] on input "My Calendar" at bounding box center [550, 169] width 97 height 18
checkbox input "true"
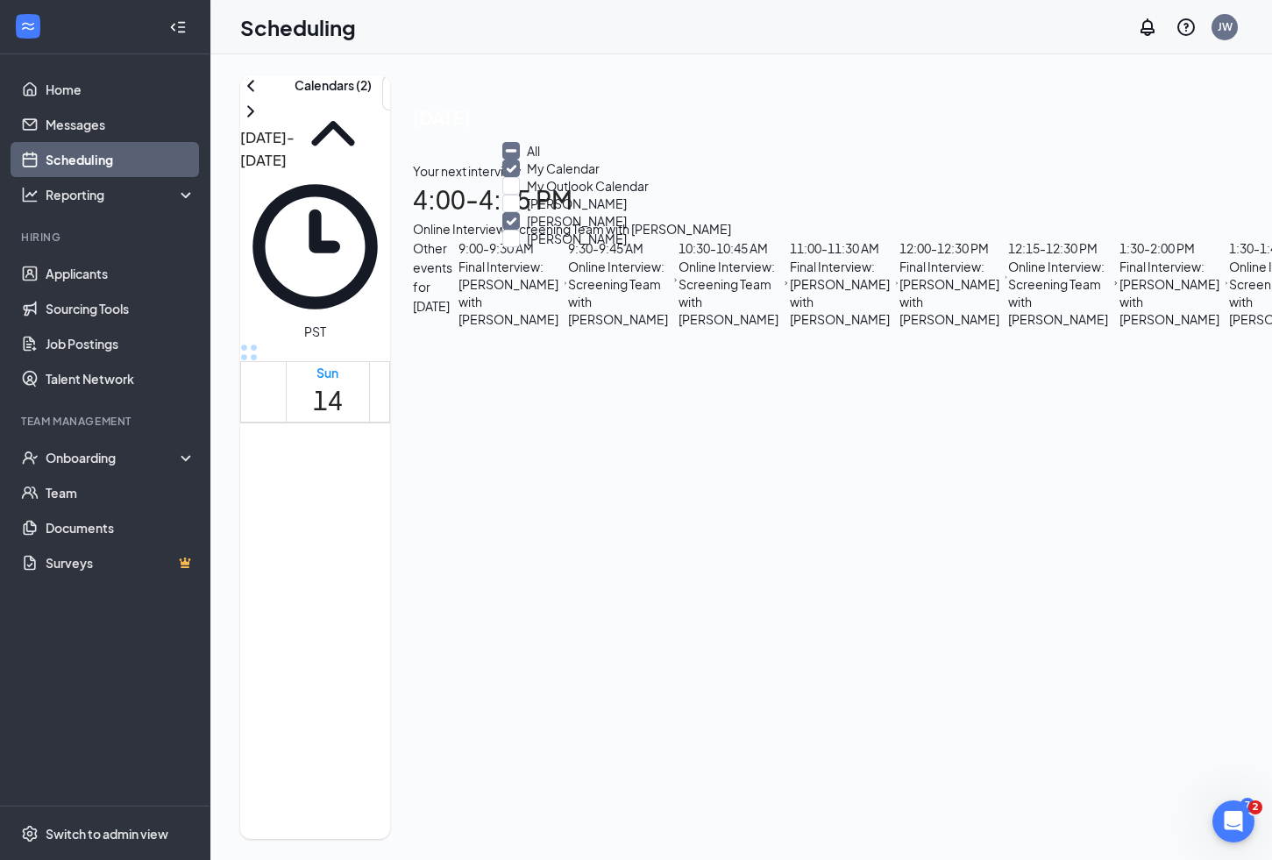
click at [390, 77] on div "[DATE] - [DATE] Calendars (2) PST Sun 14 Mon 15 Tue 16 Wed 17 Thu 18 Fri 19 Sat…" at bounding box center [315, 456] width 150 height 763
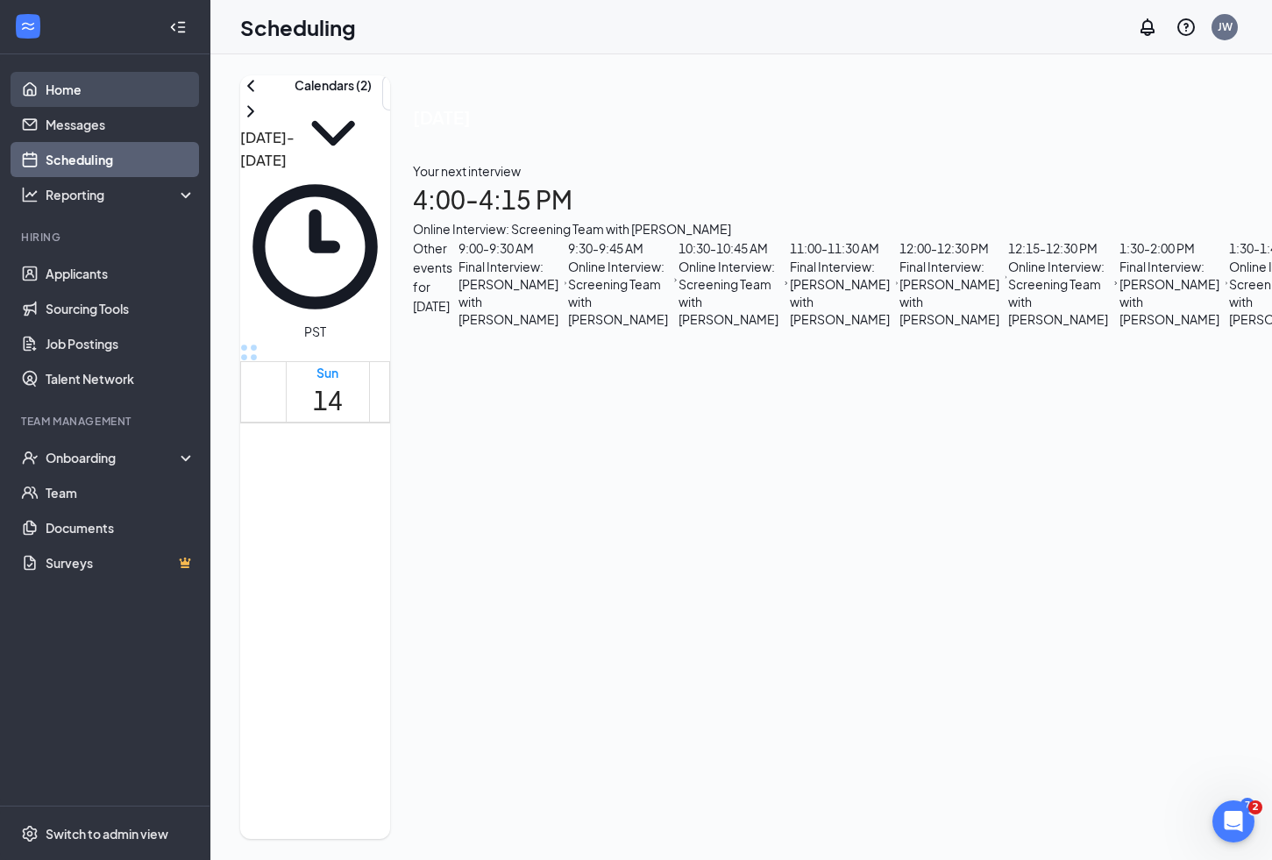
click at [72, 85] on link "Home" at bounding box center [121, 89] width 150 height 35
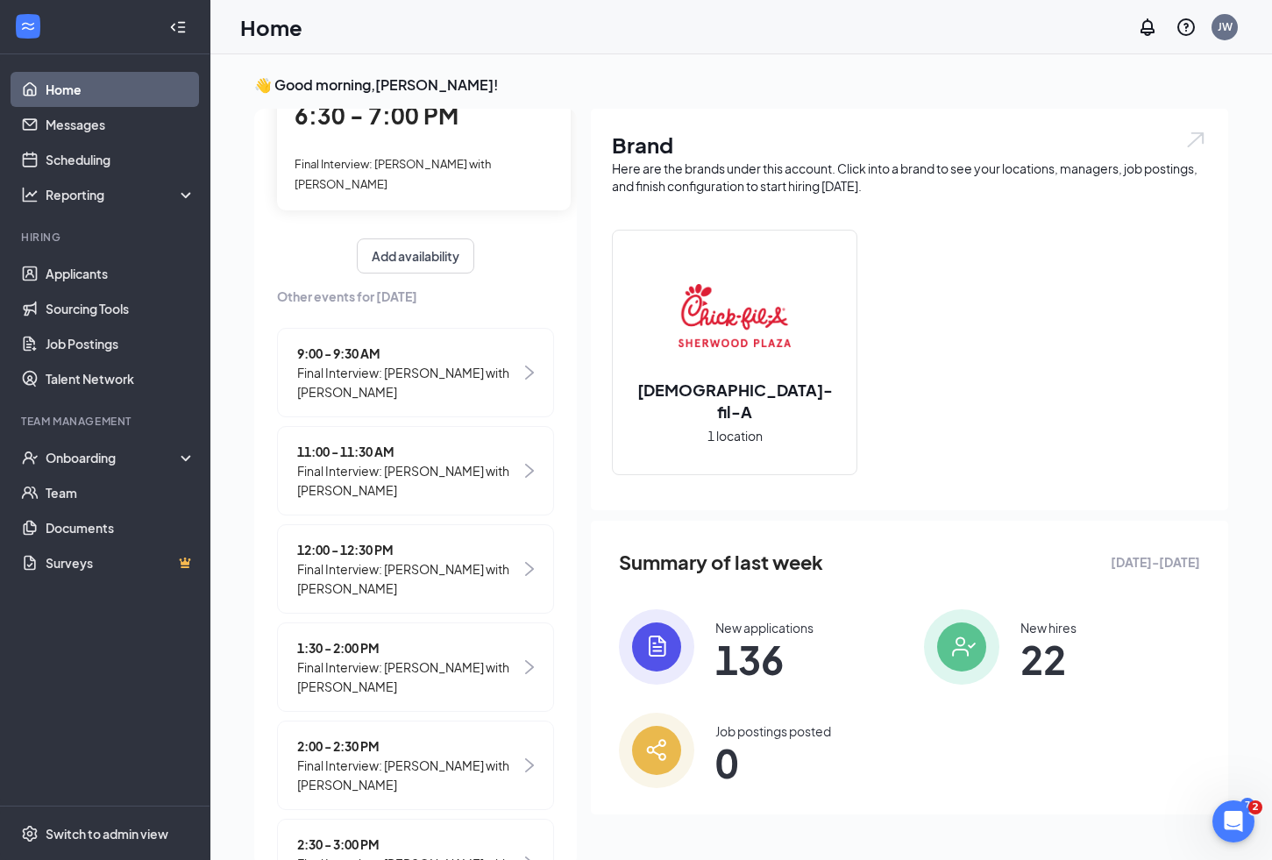
scroll to position [37, 0]
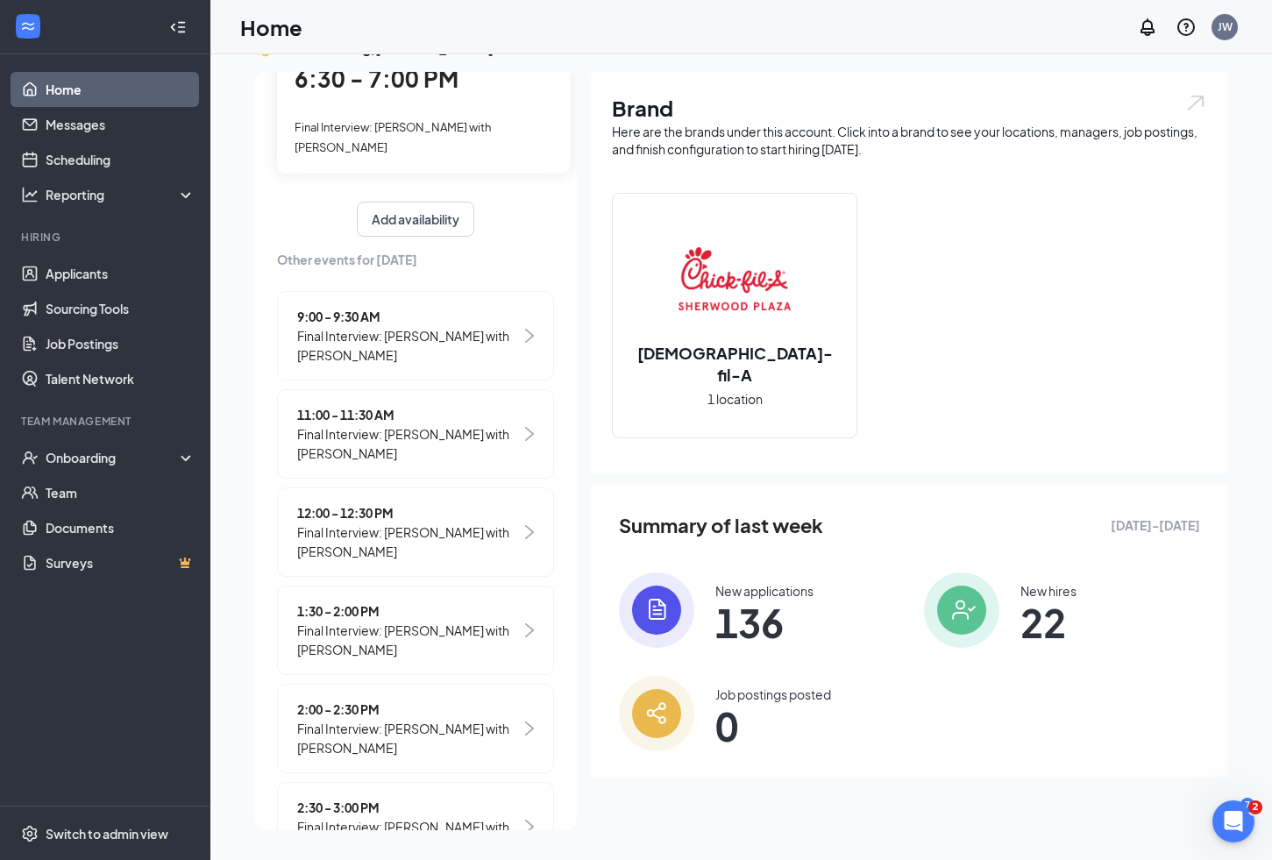
click at [462, 817] on span "Final Interview: [PERSON_NAME] with [PERSON_NAME]" at bounding box center [409, 836] width 224 height 39
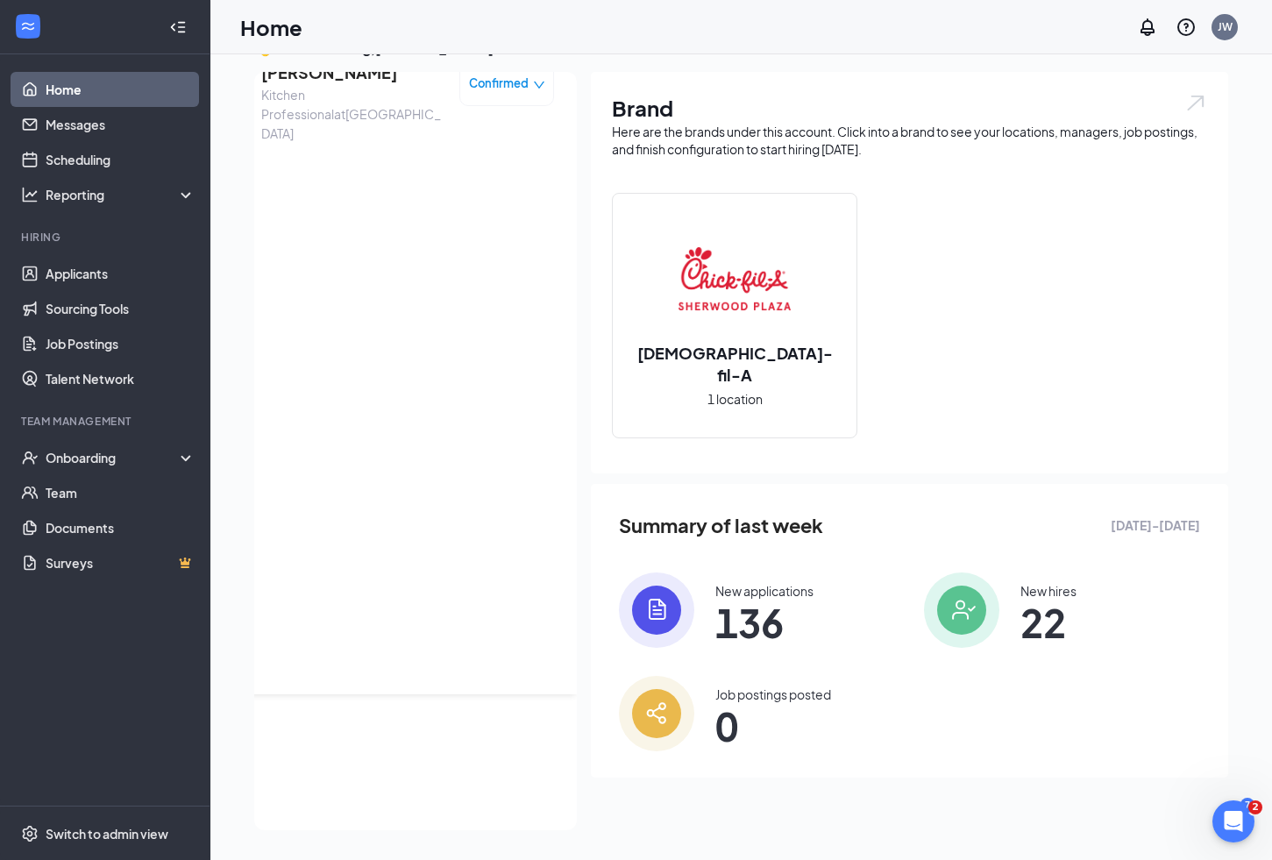
scroll to position [0, 0]
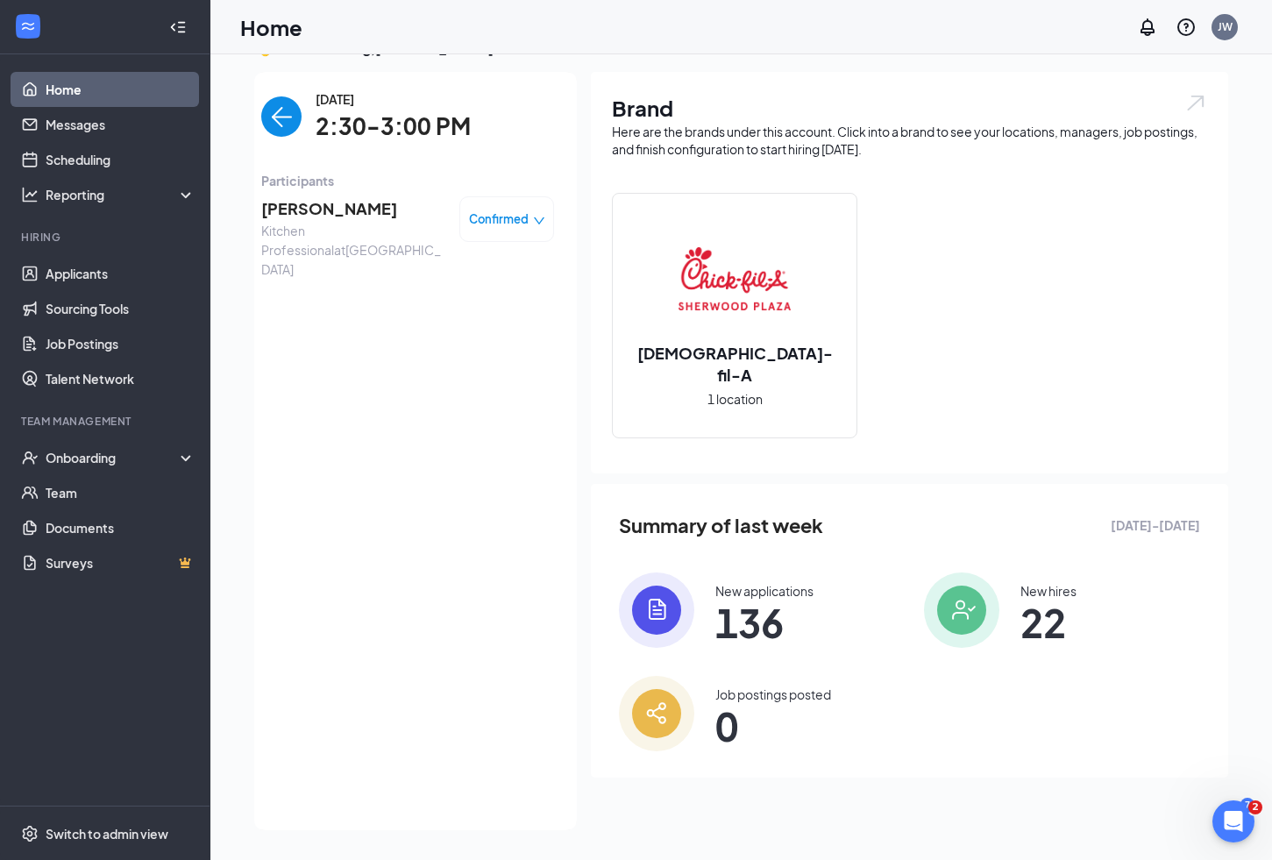
click at [337, 211] on span "[PERSON_NAME]" at bounding box center [353, 208] width 184 height 25
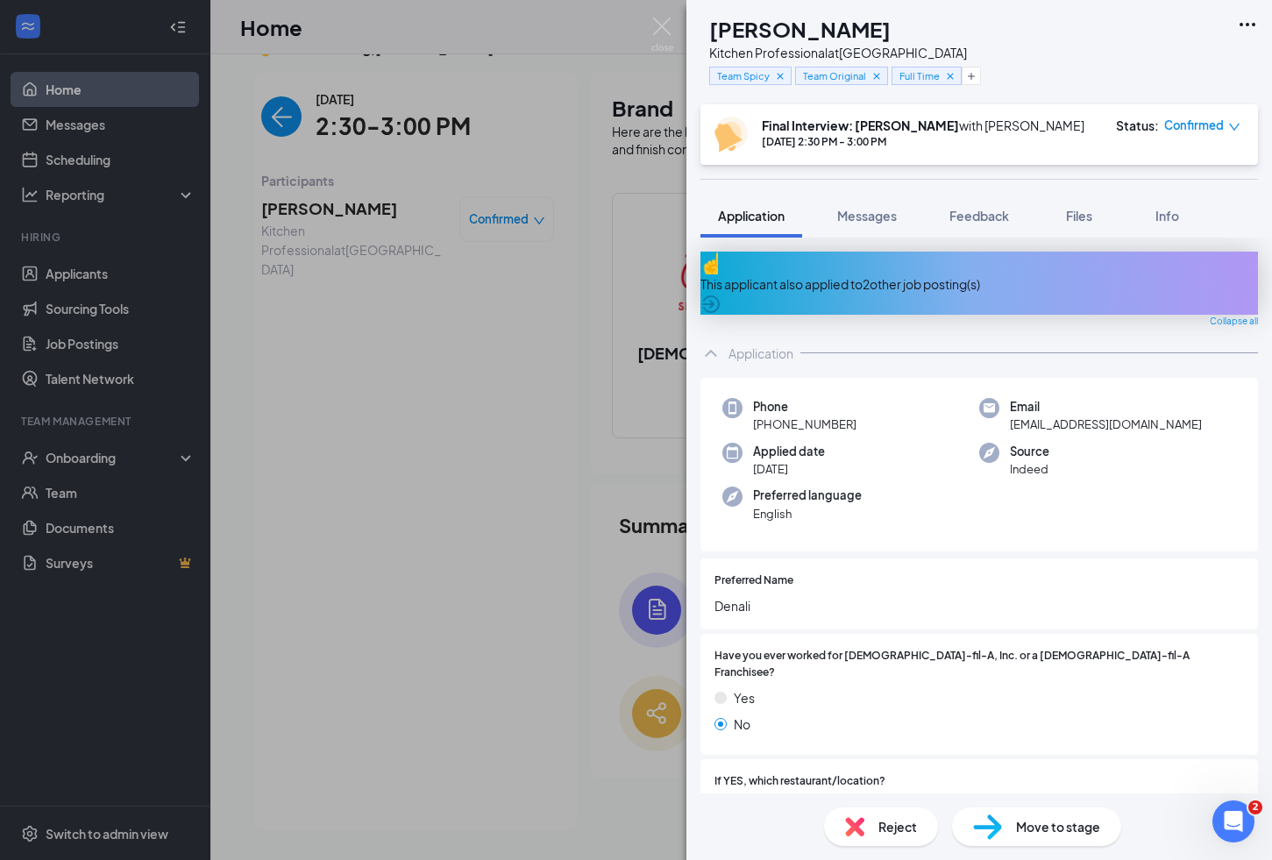
click at [904, 274] on div "This applicant also applied to 2 other job posting(s)" at bounding box center [978, 283] width 557 height 19
